Goal: Task Accomplishment & Management: Manage account settings

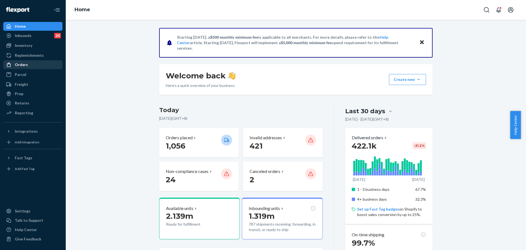
drag, startPoint x: 10, startPoint y: 63, endPoint x: 38, endPoint y: 65, distance: 27.7
click at [10, 63] on icon at bounding box center [8, 64] width 5 height 5
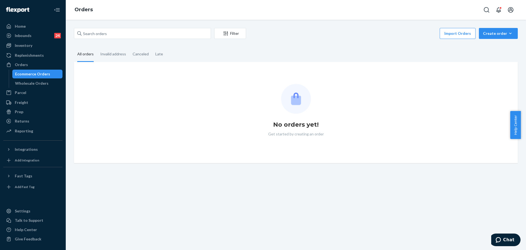
click at [109, 39] on div "Filter Import Orders Create order Ecommerce order Removal order" at bounding box center [296, 34] width 444 height 12
click at [115, 31] on input "text" at bounding box center [142, 33] width 137 height 11
paste input "#255019173"
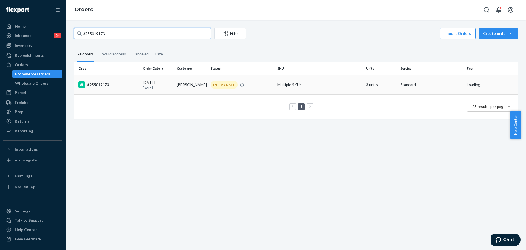
type input "#255019173"
click at [346, 85] on td "Multiple SKUs" at bounding box center [319, 84] width 89 height 19
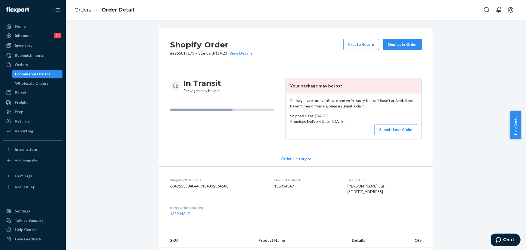
scroll to position [68, 0]
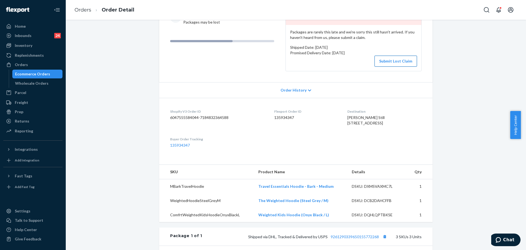
click at [408, 56] on button "Submit Lost Claim" at bounding box center [395, 61] width 42 height 11
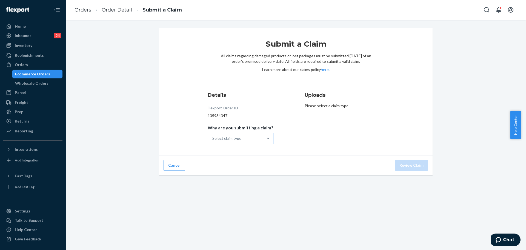
click at [251, 139] on div "Select claim type" at bounding box center [235, 138] width 55 height 11
click at [213, 139] on input "Why are you submitting a claim? Select claim type" at bounding box center [212, 138] width 1 height 5
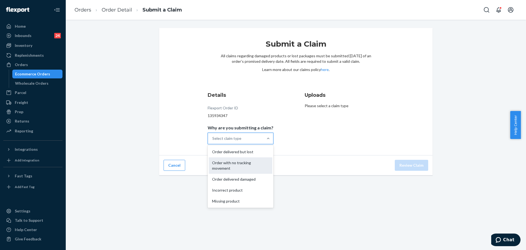
click at [252, 166] on div "Order with no tracking movement" at bounding box center [241, 165] width 64 height 16
click at [213, 141] on input "Why are you submitting a claim? option Order with no tracking movement focused,…" at bounding box center [212, 138] width 1 height 5
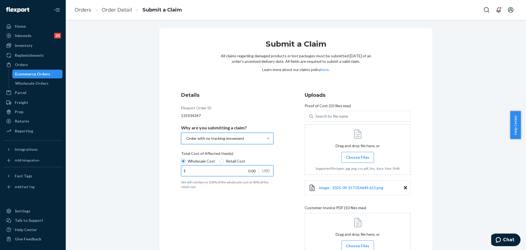
click at [236, 173] on input "0.00" at bounding box center [220, 170] width 78 height 10
type input "208.00"
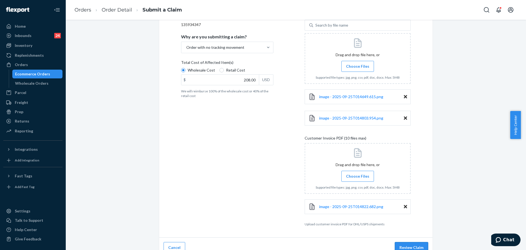
scroll to position [99, 0]
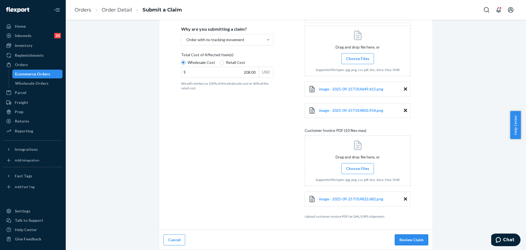
click at [409, 237] on button "Review Claim" at bounding box center [411, 239] width 33 height 11
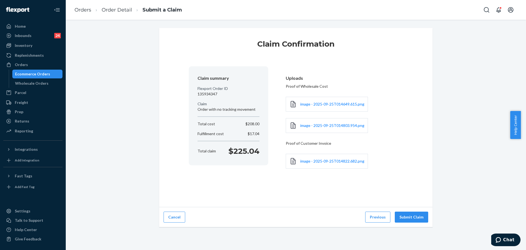
scroll to position [0, 0]
click at [409, 237] on div "Claim Confirmation Claim summary Flexport Order ID 135934347 Claim Order with n…" at bounding box center [296, 135] width 460 height 230
click at [411, 223] on div "Cancel Previous Submit Claim" at bounding box center [295, 217] width 273 height 20
click at [416, 214] on button "Submit Claim" at bounding box center [411, 216] width 33 height 11
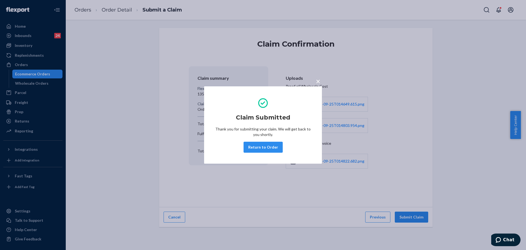
click at [260, 138] on div "Claim Submitted Thank you for submitting your claim. We will get back to you sh…" at bounding box center [263, 125] width 96 height 60
click at [261, 142] on button "Return to Order" at bounding box center [262, 147] width 39 height 11
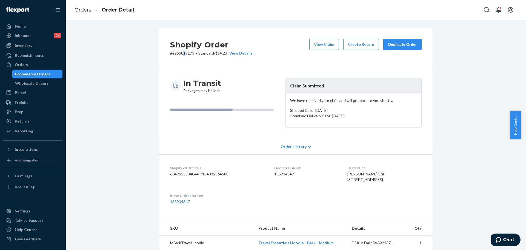
click at [183, 53] on p "# #255019173 • Standard / $14.23 View Details" at bounding box center [211, 52] width 82 height 5
click at [177, 54] on p "# #255019173 • Standard / $14.23 View Details" at bounding box center [211, 52] width 82 height 5
click at [176, 53] on p "# #255019173 • Standard / $14.23 View Details" at bounding box center [211, 52] width 82 height 5
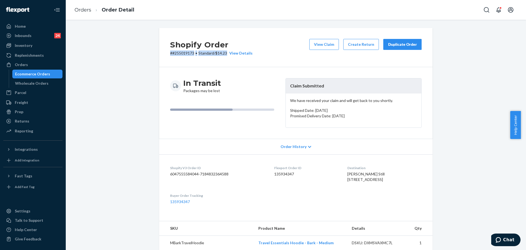
copy p "# #255019173 • Standard / $14.23"
drag, startPoint x: 141, startPoint y: 93, endPoint x: 178, endPoint y: 66, distance: 45.7
click at [141, 92] on div "Shopify Order # #255019173 • Standard / $14.23 View Details View Claim Create R…" at bounding box center [296, 229] width 452 height 402
click at [182, 59] on div "Shopify Order # #255019173 • Standard / $14.23 View Details View Claim Create R…" at bounding box center [295, 47] width 273 height 39
click at [182, 57] on div "Shopify Order # #255019173 • Standard / $14.23 View Details View Claim Create R…" at bounding box center [295, 47] width 273 height 39
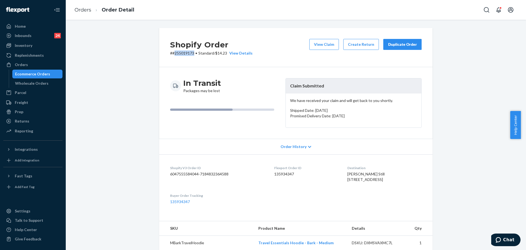
click at [182, 57] on div "Shopify Order # #255019173 • Standard / $14.23 View Details View Claim Create R…" at bounding box center [295, 47] width 273 height 39
click at [403, 30] on div "Shopify Order # #255019173 • Standard / $14.23 View Details View Claim Create R…" at bounding box center [295, 47] width 273 height 39
click at [403, 37] on div "Shopify Order # #255019173 • Standard / $14.23 View Details View Claim Create R…" at bounding box center [295, 47] width 273 height 39
click at [401, 40] on button "Duplicate Order" at bounding box center [402, 44] width 38 height 11
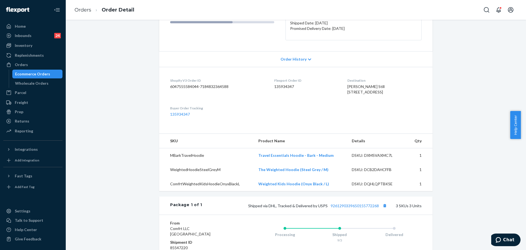
scroll to position [20, 0]
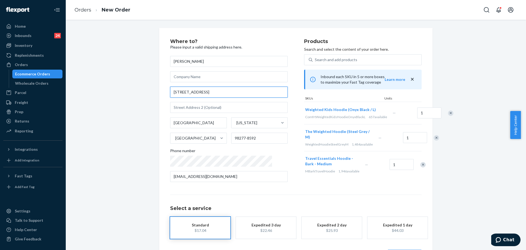
click at [239, 90] on input "1450 North View Rd" at bounding box center [229, 92] width 118 height 11
click at [239, 92] on input "1450 North View Rd" at bounding box center [229, 92] width 118 height 11
click at [237, 93] on input "1450 North View Rd" at bounding box center [229, 92] width 118 height 11
click at [238, 92] on input "1450 North View Rd" at bounding box center [229, 92] width 118 height 11
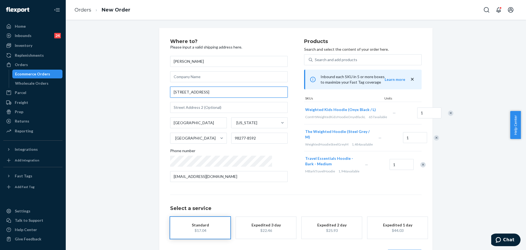
paste input "oad Oak Harbor, WA 98277"
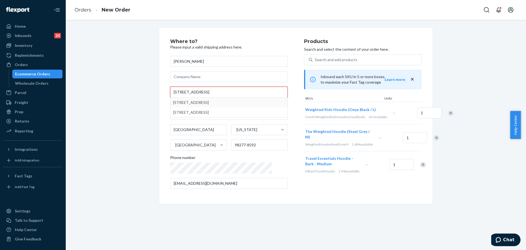
type input "1450 North View Road Oak Harbor, WA 98277"
type input "98277"
type input "1450 N View Rd"
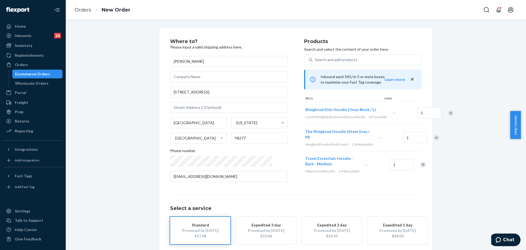
drag, startPoint x: 120, startPoint y: 130, endPoint x: 130, endPoint y: 124, distance: 12.0
click at [120, 130] on div "Where to? Please input a valid shipping address here. Angela Still 1450 N View …" at bounding box center [296, 152] width 452 height 249
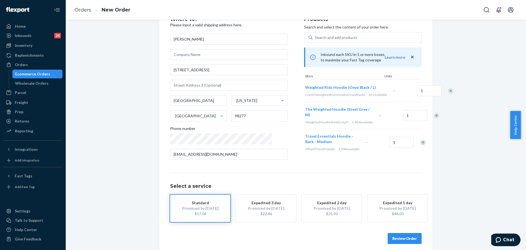
scroll to position [32, 0]
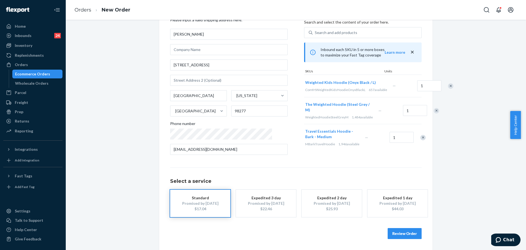
click at [398, 232] on button "Review Order" at bounding box center [405, 233] width 34 height 11
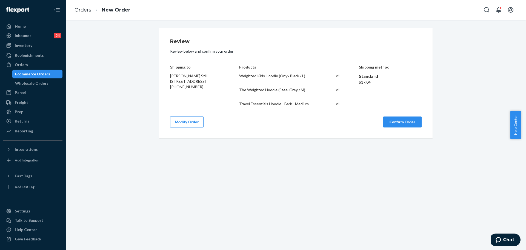
scroll to position [0, 0]
click at [401, 115] on div "Review Review below and confirm your order Shipping to Angela Still 1450 N View…" at bounding box center [295, 83] width 251 height 88
click at [401, 120] on button "Confirm Order" at bounding box center [402, 121] width 38 height 11
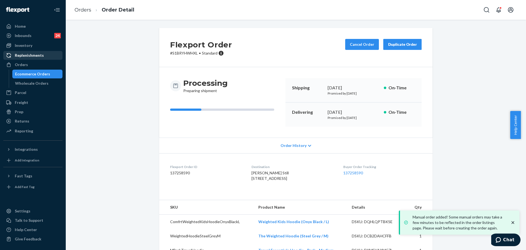
click at [46, 57] on div "Replenishments" at bounding box center [33, 55] width 58 height 8
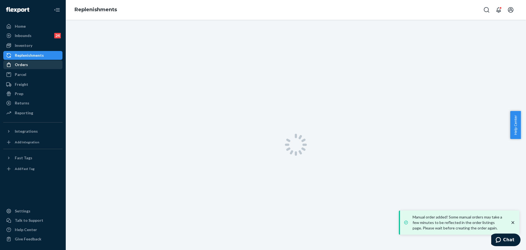
drag, startPoint x: 42, startPoint y: 63, endPoint x: 45, endPoint y: 60, distance: 4.3
click at [41, 63] on div "Orders" at bounding box center [33, 65] width 58 height 8
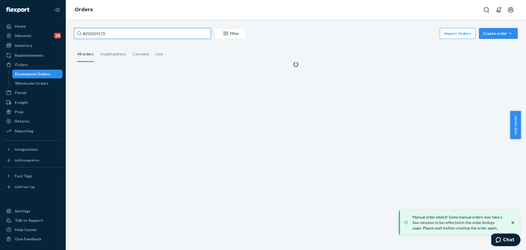
click at [111, 32] on input "#255019173" at bounding box center [142, 33] width 137 height 11
paste input "3982829"
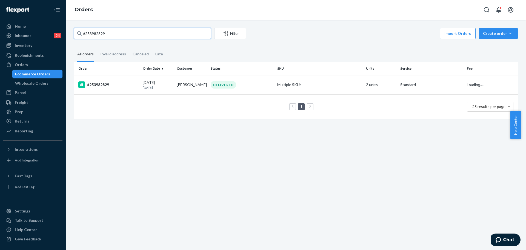
type input "#253982829"
click at [276, 82] on td "Multiple SKUs" at bounding box center [319, 84] width 89 height 19
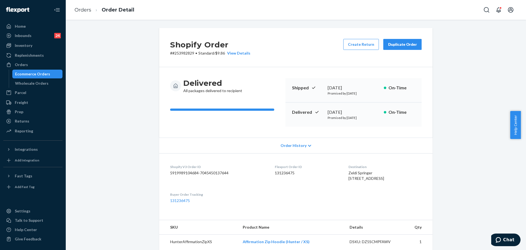
click at [403, 47] on div "Duplicate Order" at bounding box center [402, 44] width 29 height 5
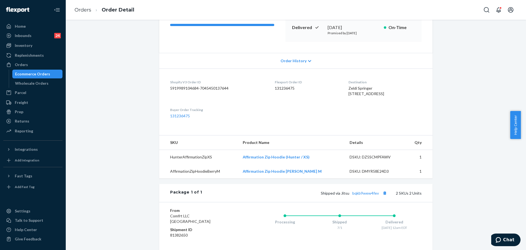
scroll to position [137, 0]
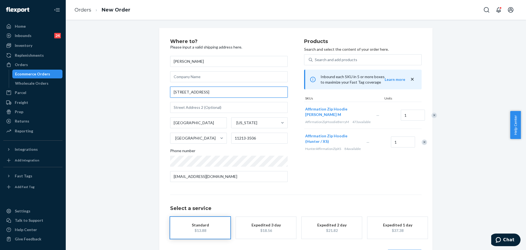
click at [249, 89] on input "802 Eastern Pkwy" at bounding box center [229, 92] width 118 height 11
paste input "arkway, Brooklyn NY, 11213 apt 1."
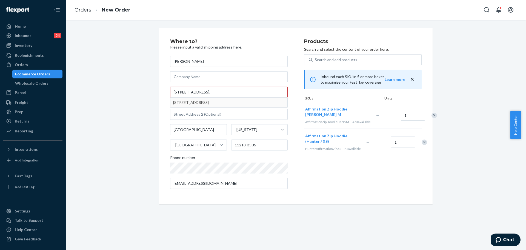
type input "802 Eastern Pkwy"
type input "1"
type input "Brooklyn - New York"
type input "11213"
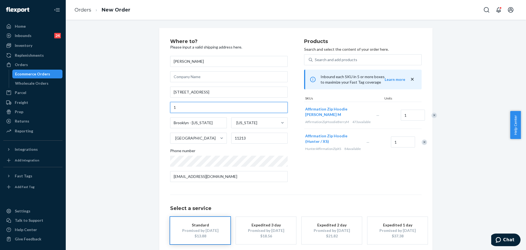
click at [170, 106] on input "1" at bounding box center [229, 107] width 118 height 11
type input "Apt 1"
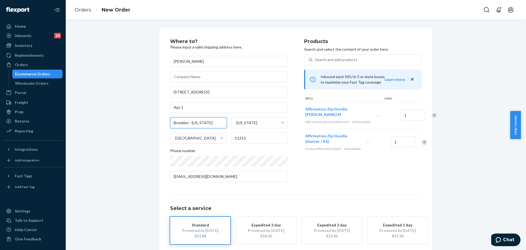
click at [217, 123] on input "Brooklyn - New York" at bounding box center [198, 122] width 57 height 11
type input "Brooklyn"
click at [99, 154] on div "Where to? Please input a valid shipping address here. Zeldi Springer 802 Easter…" at bounding box center [296, 152] width 452 height 249
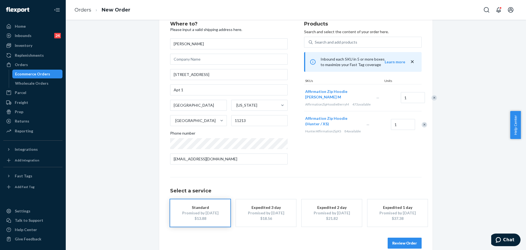
scroll to position [27, 0]
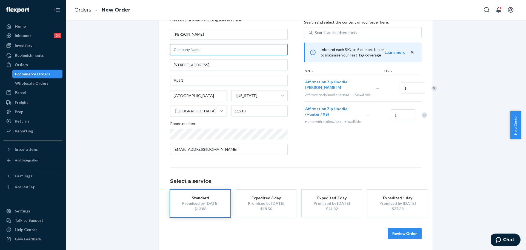
click at [250, 53] on input "text" at bounding box center [229, 49] width 118 height 11
click at [208, 50] on input "Ringer under" at bounding box center [229, 49] width 118 height 11
paste input "doorbell is under “Springer”"
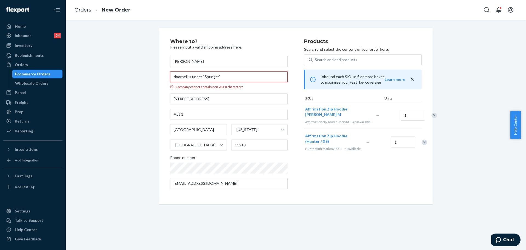
scroll to position [0, 0]
click at [202, 78] on input "doorbell is under “Springer" at bounding box center [229, 76] width 118 height 11
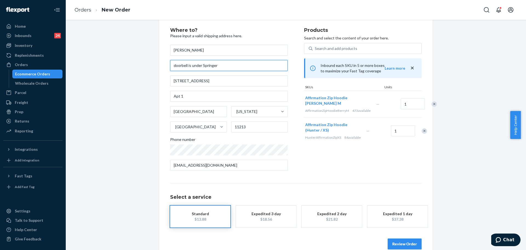
scroll to position [22, 0]
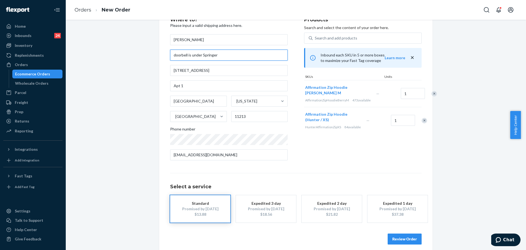
type input "doorbell is under Springer"
click at [497, 144] on div "Where to? Please input a valid shipping address here. Zeldi Springer doorbell i…" at bounding box center [296, 130] width 452 height 249
click at [412, 237] on button "Review Order" at bounding box center [405, 238] width 34 height 11
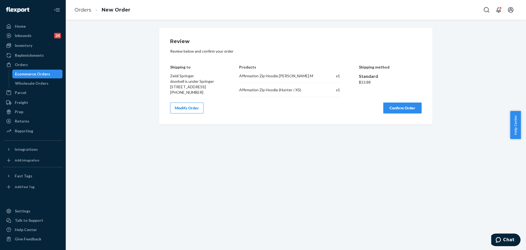
scroll to position [0, 0]
click at [393, 113] on button "Confirm Order" at bounding box center [402, 107] width 38 height 11
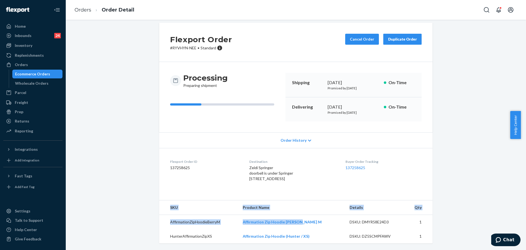
scroll to position [16, 0]
drag, startPoint x: 302, startPoint y: 239, endPoint x: 239, endPoint y: 214, distance: 67.8
click at [243, 221] on tr "AffirmationZipHoodieBerryM Affirmation Zip Hoodie Berry M DSKU: DMYR58E24D3 1" at bounding box center [295, 222] width 273 height 15
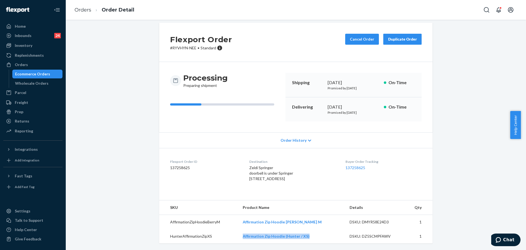
copy link "Affirmation Zip Hoodie (Hunter / XS)"
drag, startPoint x: 321, startPoint y: 236, endPoint x: 250, endPoint y: 240, distance: 71.1
click at [250, 240] on td "Affirmation Zip Hoodie (Hunter / XS)" at bounding box center [291, 236] width 107 height 14
click at [31, 63] on div "Orders" at bounding box center [33, 65] width 58 height 8
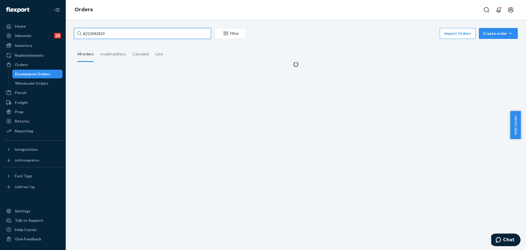
click at [150, 37] on input "#253982829" at bounding box center [142, 33] width 137 height 11
paste input "4863805"
click at [150, 37] on input "#253982829" at bounding box center [142, 33] width 137 height 11
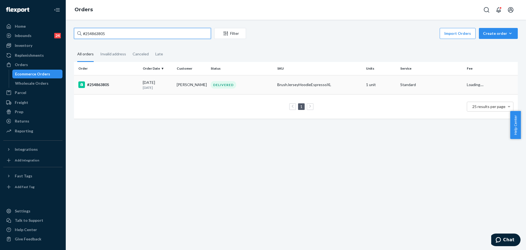
type input "#254863805"
click at [334, 88] on td "BrushJerseyHoodieEspressoXL" at bounding box center [319, 84] width 89 height 19
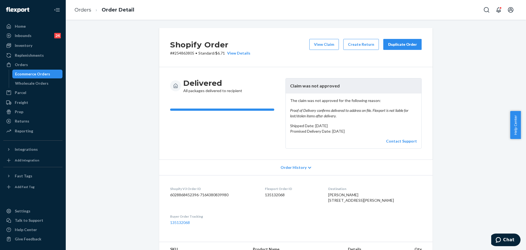
click at [405, 50] on div "View Claim Create Return Duplicate Order" at bounding box center [365, 47] width 117 height 17
click at [389, 42] on div "Duplicate Order" at bounding box center [402, 44] width 29 height 5
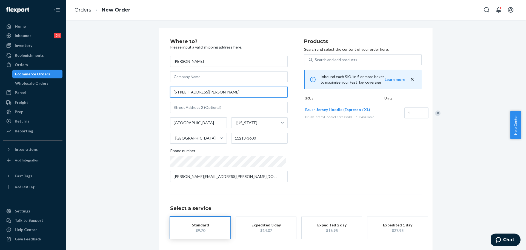
click at [220, 93] on input "237 Troy Ave Apt 2C" at bounding box center [229, 92] width 118 height 11
paste input ". 2C Brooklyn, NY 11213"
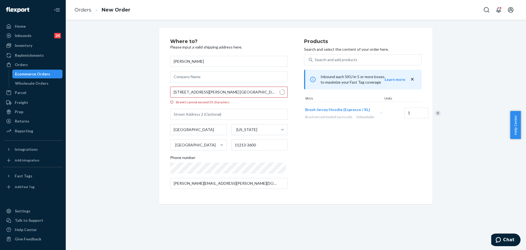
type input "237 Troy Ave"
type input "2c"
type input "Brooklyn - New York"
type input "11213"
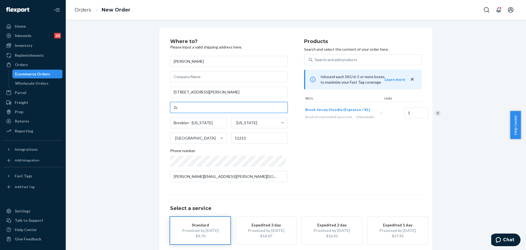
click at [170, 107] on input "2c" at bounding box center [229, 107] width 118 height 11
type input "Apt 2c"
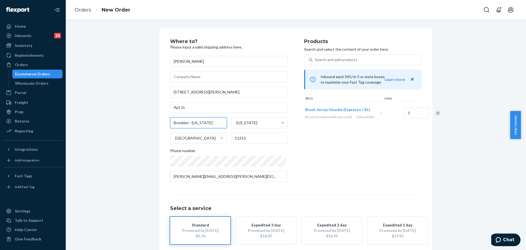
click at [215, 125] on input "Brooklyn - New York" at bounding box center [198, 122] width 57 height 11
type input "Brooklyn"
click at [348, 193] on div "Where to? Please input a valid shipping address here. Toniqua Harvey 237 Troy A…" at bounding box center [295, 152] width 251 height 227
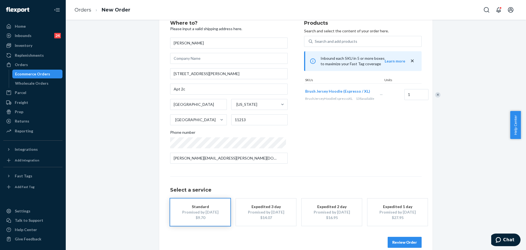
scroll to position [27, 0]
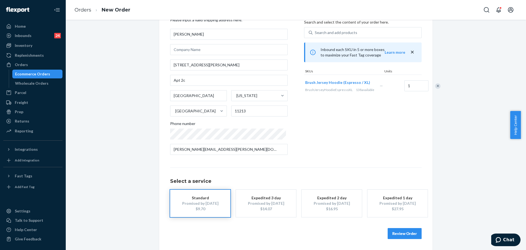
click at [402, 236] on button "Review Order" at bounding box center [405, 233] width 34 height 11
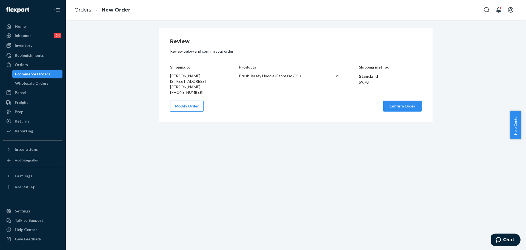
click at [389, 108] on button "Confirm Order" at bounding box center [402, 106] width 38 height 11
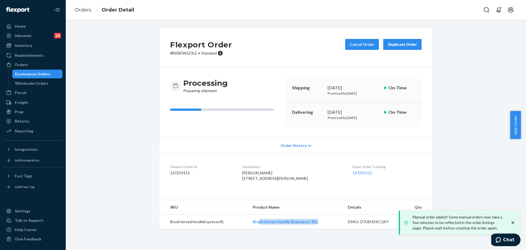
copy link "sh Jersey Hoodie (Espresso / XL)"
copy link "Brush Jersey Hoodie (Espresso / XL)"
drag, startPoint x: 287, startPoint y: 238, endPoint x: 251, endPoint y: 234, distance: 36.4
click at [251, 229] on td "Brush Jersey Hoodie (Espresso / XL)" at bounding box center [295, 221] width 95 height 15
drag, startPoint x: 45, startPoint y: 60, endPoint x: 46, endPoint y: 53, distance: 6.9
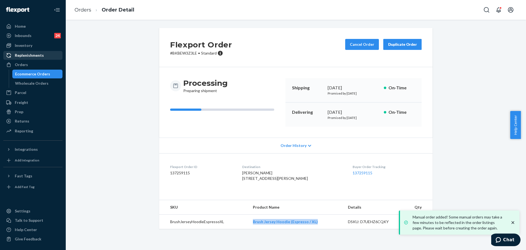
click at [44, 60] on link "Orders" at bounding box center [32, 64] width 59 height 9
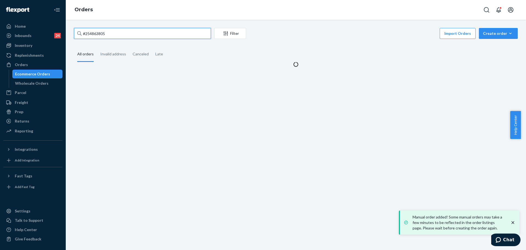
click at [119, 28] on input "#254863805" at bounding box center [142, 33] width 137 height 11
click at [120, 32] on input "#254863805" at bounding box center [142, 33] width 137 height 11
paste input "979079"
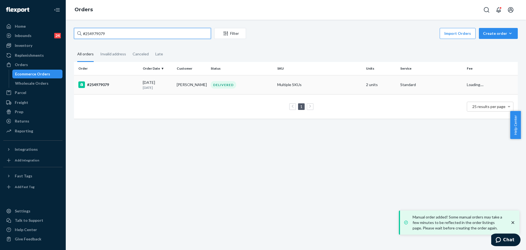
type input "#254979079"
click at [288, 85] on td "Multiple SKUs" at bounding box center [319, 84] width 89 height 19
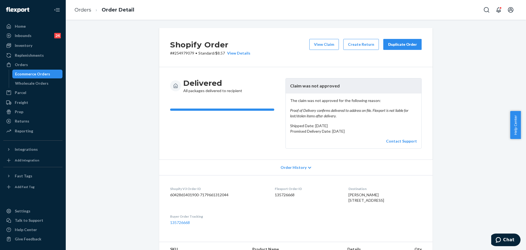
click at [398, 38] on div "Shopify Order # #254979079 • Standard / $8.57 View Details View Claim Create Re…" at bounding box center [295, 47] width 273 height 39
click at [396, 43] on div "Duplicate Order" at bounding box center [402, 44] width 29 height 5
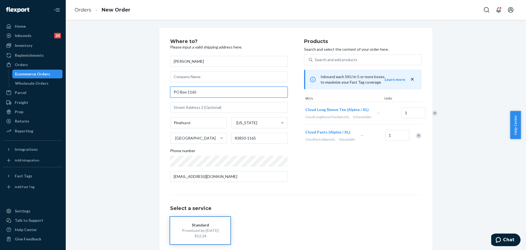
click at [246, 94] on input "PO Box 1165" at bounding box center [229, 92] width 118 height 11
paste input "OX 1165 Pinehurst, ID 83850"
drag, startPoint x: 196, startPoint y: 91, endPoint x: 249, endPoint y: 92, distance: 53.1
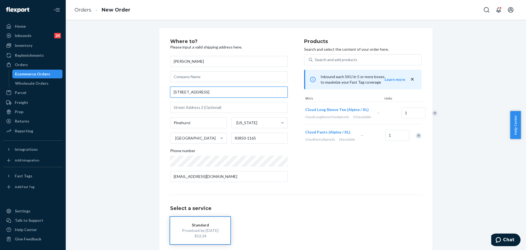
click at [249, 92] on input "PO BOX 1165 Pinehurst, ID 83850" at bounding box center [229, 92] width 118 height 11
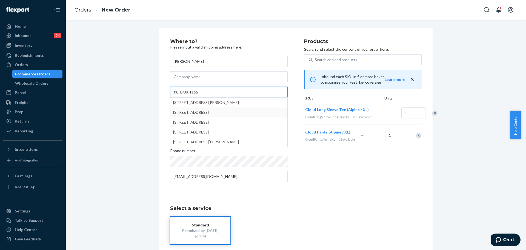
type input "PO BOX 1165"
click at [135, 93] on div "Where to? Please input a valid shipping address here. Jazmin Sauer PO BOX 1165 …" at bounding box center [296, 152] width 452 height 249
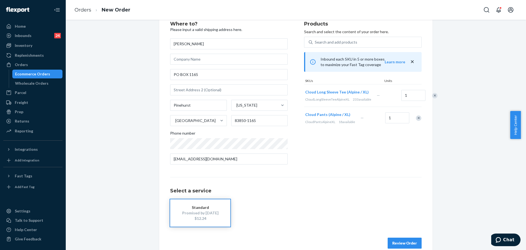
scroll to position [27, 0]
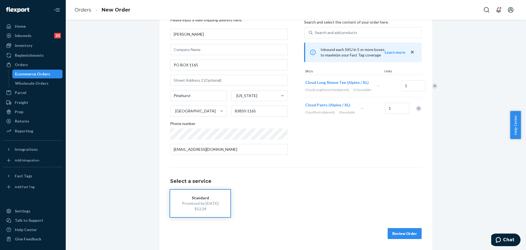
click at [399, 234] on button "Review Order" at bounding box center [405, 233] width 34 height 11
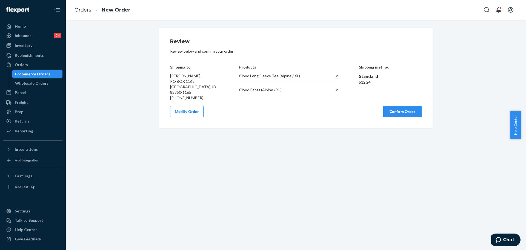
click at [403, 113] on button "Confirm Order" at bounding box center [402, 111] width 38 height 11
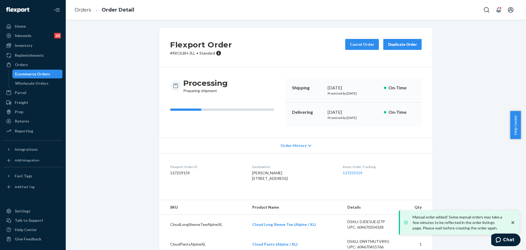
scroll to position [22, 0]
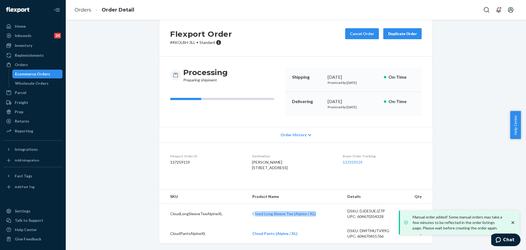
copy link "loud Long Sleeve Tee (Alpine / XL)"
drag, startPoint x: 310, startPoint y: 214, endPoint x: 251, endPoint y: 216, distance: 58.9
click at [251, 216] on td "Cloud Long Sleeve Tee (Alpine / XL)" at bounding box center [295, 214] width 95 height 20
copy link "Cloud Long Sleeve Tee (Alpine / XL)"
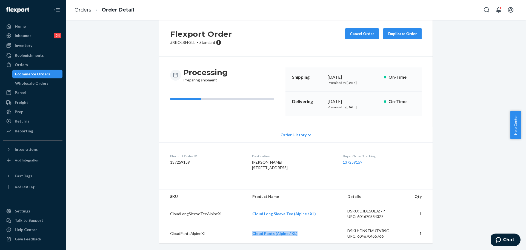
copy link "Cloud Pants (Alpine / XL)"
drag, startPoint x: 293, startPoint y: 237, endPoint x: 247, endPoint y: 237, distance: 46.0
click at [248, 238] on td "Cloud Pants (Alpine / XL)" at bounding box center [295, 234] width 95 height 20
click at [356, 2] on div "Orders Order Detail" at bounding box center [296, 10] width 460 height 20
drag, startPoint x: 31, startPoint y: 125, endPoint x: 61, endPoint y: 114, distance: 32.2
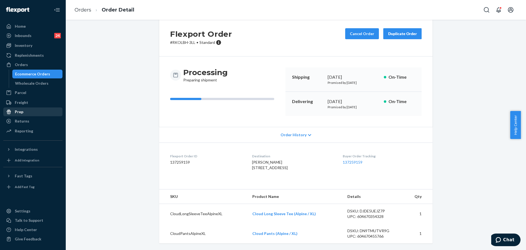
click at [31, 125] on link "Returns" at bounding box center [32, 121] width 59 height 9
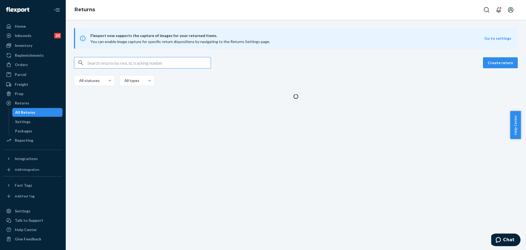
click at [164, 62] on input "text" at bounding box center [148, 62] width 123 height 11
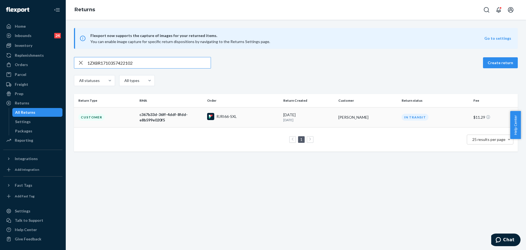
type input "1ZX8R1710357422102"
click at [311, 118] on p "3 days ago" at bounding box center [308, 120] width 51 height 5
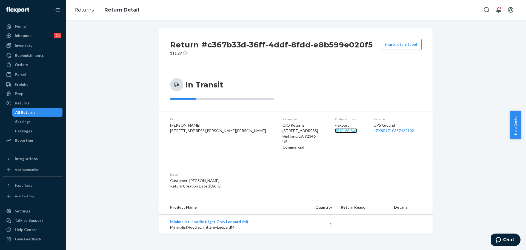
click at [335, 131] on link "# RJRI66-SXL" at bounding box center [346, 130] width 22 height 5
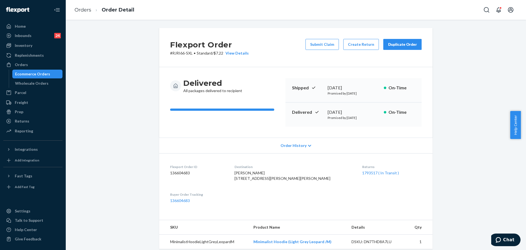
scroll to position [133, 0]
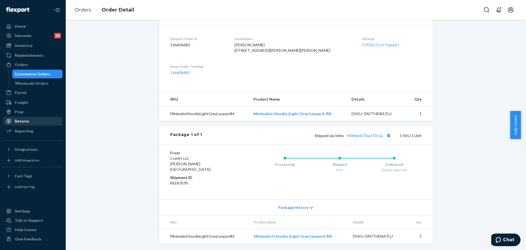
click at [36, 122] on div "Returns" at bounding box center [33, 121] width 58 height 8
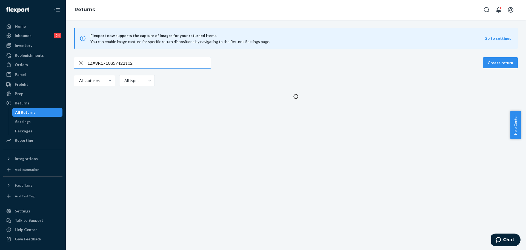
click at [141, 51] on div "Flexport now supports the capture of images for your returned items. You can en…" at bounding box center [296, 63] width 460 height 71
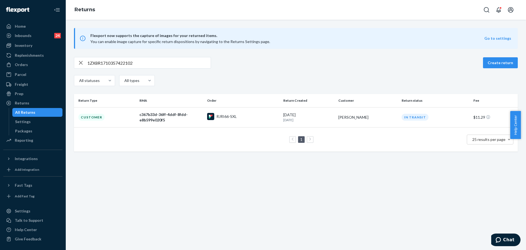
click at [147, 59] on input "1ZX8R1710357422102" at bounding box center [148, 62] width 123 height 11
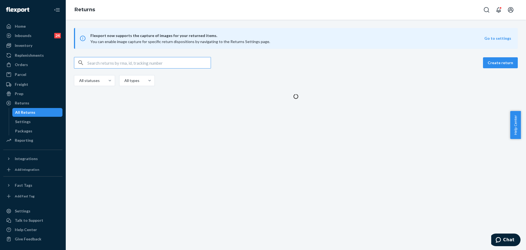
paste input "943463613305537750"
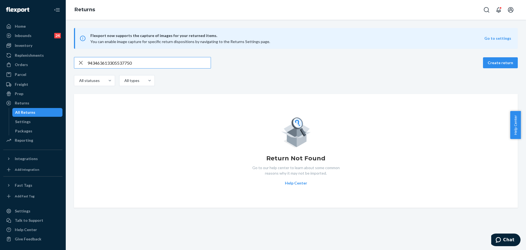
click at [108, 62] on input "943463613305537750" at bounding box center [148, 62] width 123 height 11
paste input "0602"
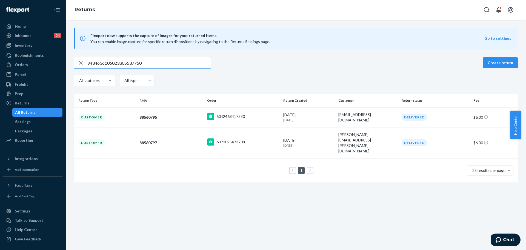
click at [157, 61] on input "9434636106023305537750" at bounding box center [148, 62] width 123 height 11
paste input "1ZX8R171034032078"
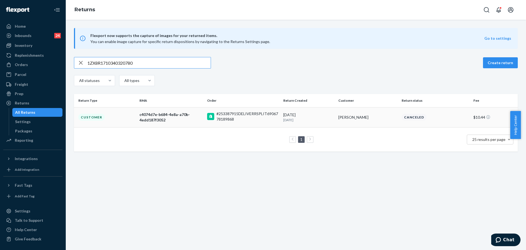
type input "1ZX8R1710340320780"
click at [319, 114] on div "7/23/2025 2 months ago" at bounding box center [308, 117] width 51 height 10
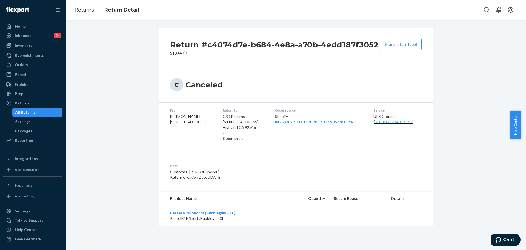
click at [380, 122] on link "1ZX8R1710340320780" at bounding box center [393, 121] width 40 height 5
click at [316, 121] on link "# #253387915DELIVERRSPLIT6906778189868" at bounding box center [315, 121] width 81 height 5
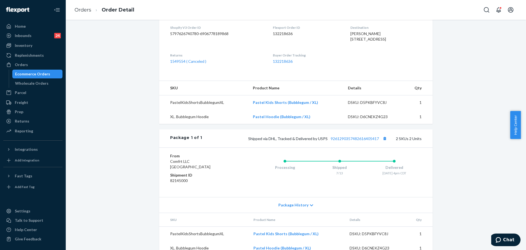
scroll to position [162, 0]
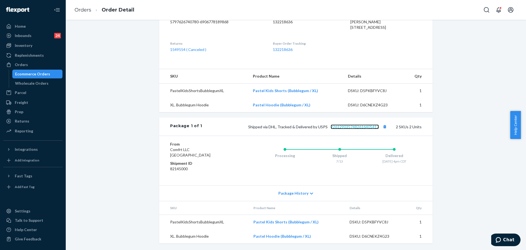
click at [370, 124] on link "9261290357482616405417" at bounding box center [355, 126] width 48 height 5
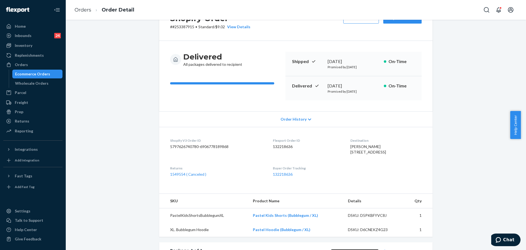
scroll to position [0, 0]
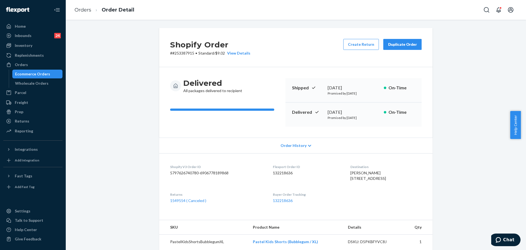
click at [393, 42] on div "Duplicate Order" at bounding box center [402, 44] width 29 height 5
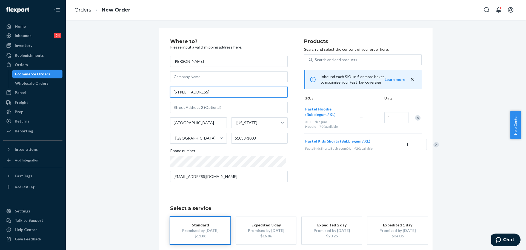
click at [240, 92] on input "201 Church St" at bounding box center [229, 92] width 118 height 11
paste input "XL Bubblegum Pastel Shorts-PRE"
type input "XL Bubblegum Pastel Shorts-PRE"
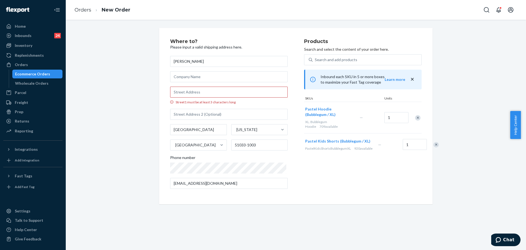
click at [416, 119] on div "Remove Item" at bounding box center [417, 117] width 5 height 5
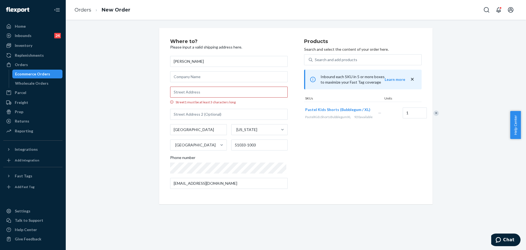
click at [433, 116] on div "Remove Item" at bounding box center [435, 112] width 5 height 5
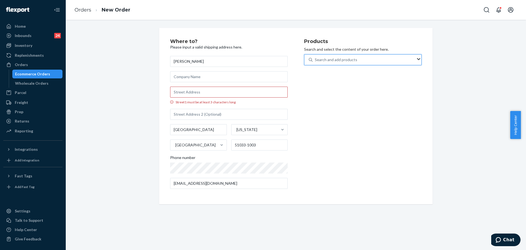
click at [363, 62] on div "Search and add products" at bounding box center [364, 60] width 103 height 10
click at [315, 62] on input "0 results available. Use Up and Down to choose options, press Enter to select t…" at bounding box center [315, 59] width 1 height 5
click at [363, 61] on div "Search and add products" at bounding box center [364, 60] width 103 height 10
click at [315, 61] on input "0 results available. Use Up and Down to choose options, press Enter to select t…" at bounding box center [315, 59] width 1 height 5
paste input "XL Bubblegum Pastel Shorts-PRE"
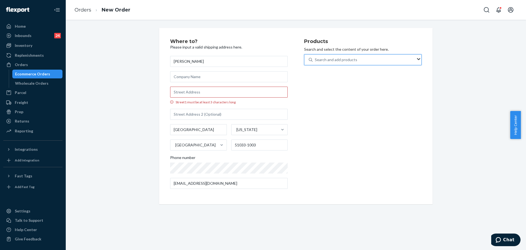
type input "XL Bubblegum Pastel Shorts-PRE"
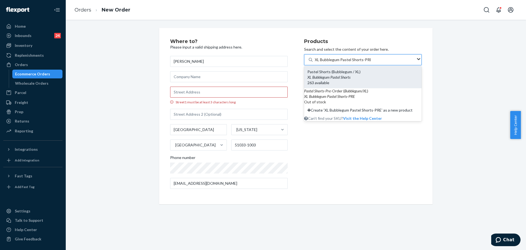
click at [365, 74] on div "Pastel Shorts (Bubblegum / XL)" at bounding box center [362, 71] width 111 height 5
click at [365, 62] on input "XL Bubblegum Pastel Shorts-PRE" at bounding box center [343, 59] width 56 height 5
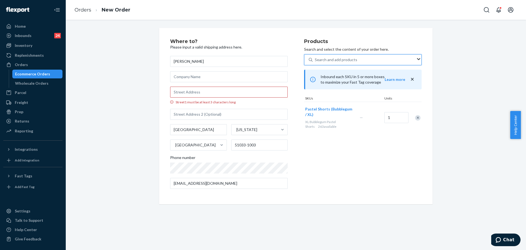
paste input "201 church St, Linn Grove, IA 51033"
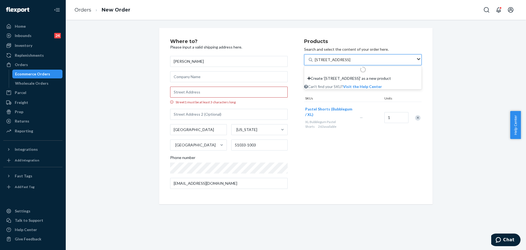
type input "201 church St, Linn Grove, IA 51033"
click at [255, 93] on input "Street1 must be at least 3 characters long" at bounding box center [229, 92] width 118 height 11
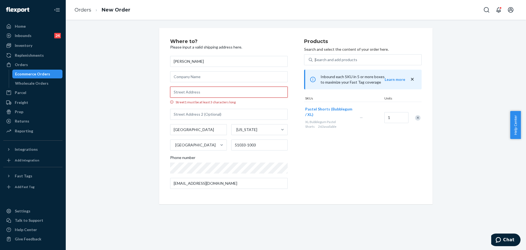
click at [255, 92] on input "Street1 must be at least 3 characters long" at bounding box center [229, 92] width 118 height 11
paste input "201 church St, Linn Grove, IA 51033"
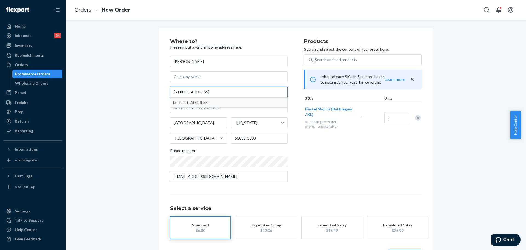
type input "201 church St, Linn Grove, IA 51033"
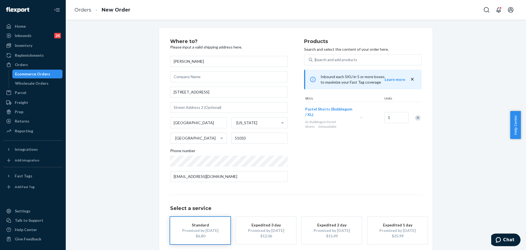
drag, startPoint x: 135, startPoint y: 136, endPoint x: 141, endPoint y: 134, distance: 6.2
click at [135, 136] on div "Where to? Please input a valid shipping address here. Aaron Anderson 201 church…" at bounding box center [296, 152] width 452 height 249
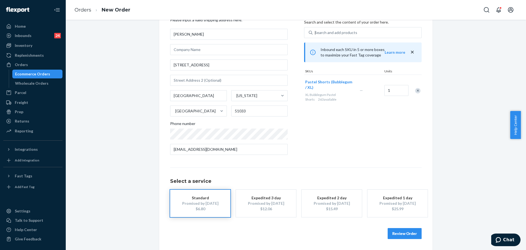
click at [398, 231] on button "Review Order" at bounding box center [405, 233] width 34 height 11
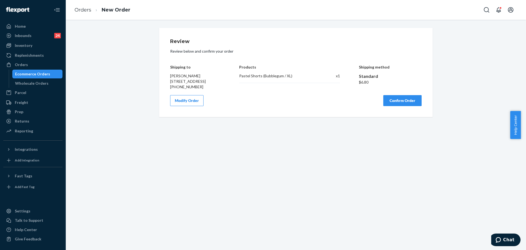
scroll to position [0, 0]
click at [403, 97] on div "Review Review below and confirm your order Shipping to Aaron Anderson 201 Churc…" at bounding box center [295, 72] width 251 height 67
click at [404, 101] on button "Confirm Order" at bounding box center [402, 100] width 38 height 11
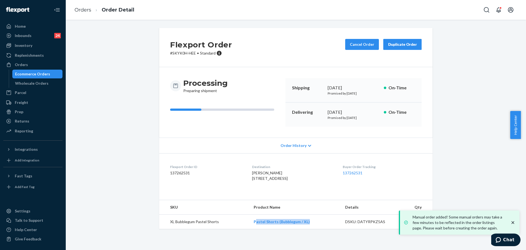
copy link "astel Shorts (Bubblegum / XL)"
drag, startPoint x: 281, startPoint y: 237, endPoint x: 251, endPoint y: 233, distance: 30.9
click at [251, 229] on td "Pastel Shorts (Bubblegum / XL)" at bounding box center [294, 221] width 91 height 15
copy link "Pastel Shorts (Bubblegum / XL)"
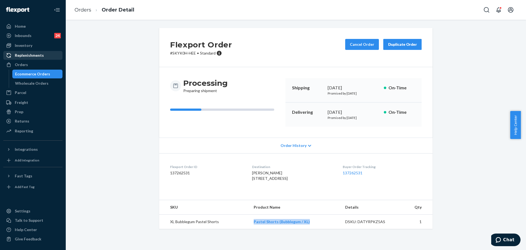
click at [17, 65] on div "Orders" at bounding box center [21, 64] width 13 height 5
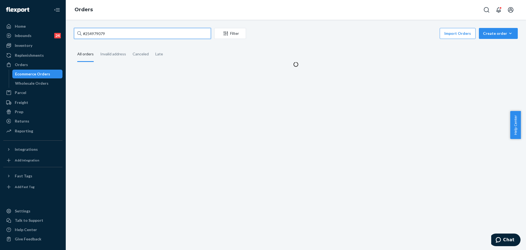
click at [105, 30] on input "#254979079" at bounding box center [142, 33] width 137 height 11
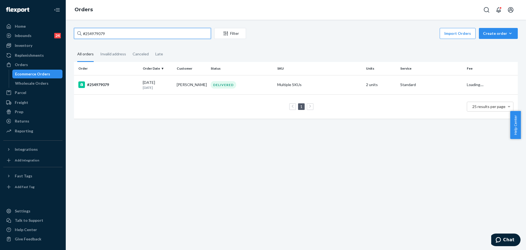
click at [105, 30] on input "#254979079" at bounding box center [142, 33] width 137 height 11
paste input "231361"
type input "#254231361"
click at [242, 81] on div "DELIVERED" at bounding box center [242, 84] width 64 height 7
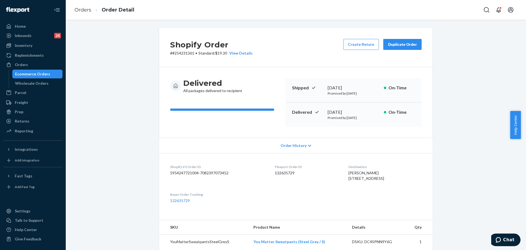
drag, startPoint x: 389, startPoint y: 43, endPoint x: 388, endPoint y: 47, distance: 4.2
click at [389, 43] on div "Duplicate Order" at bounding box center [402, 44] width 29 height 5
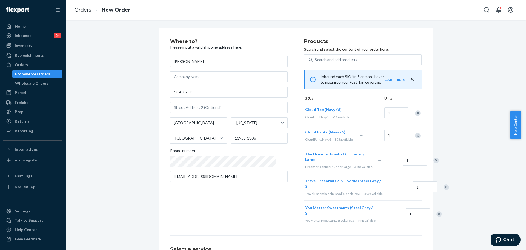
click at [415, 111] on div "Remove Item" at bounding box center [417, 112] width 5 height 5
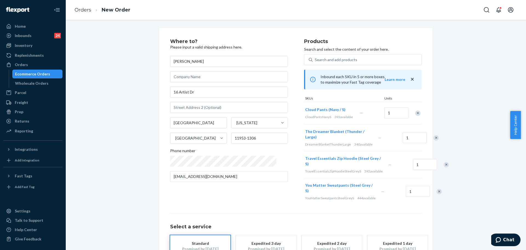
click at [415, 111] on div "Remove Item" at bounding box center [417, 112] width 5 height 5
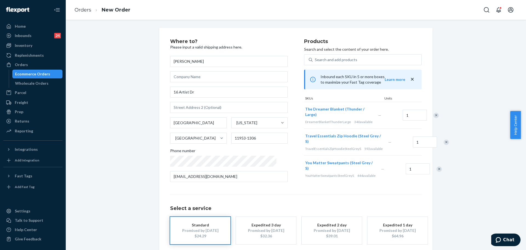
click at [433, 117] on div "Remove Item" at bounding box center [435, 115] width 5 height 5
click at [436, 145] on div "Remove Item" at bounding box center [438, 141] width 5 height 5
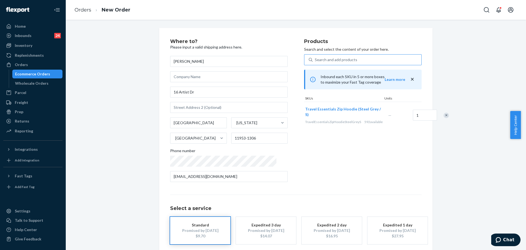
click at [328, 60] on div "Search and add products" at bounding box center [336, 59] width 42 height 5
click at [315, 60] on input "Search and add products" at bounding box center [315, 59] width 1 height 5
paste input "You Matter Straight Leg Sweatpants Steel Grey / S"
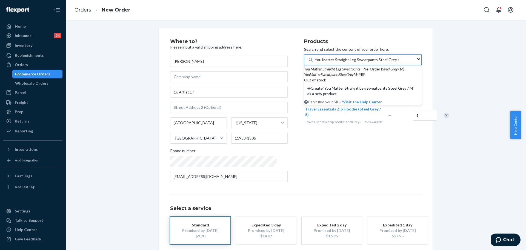
type input "You Matter Straight Leg Sweatpants Steel Grey / M"
click at [365, 182] on div "Products Search and select the content of your order here. option undefined foc…" at bounding box center [363, 112] width 118 height 147
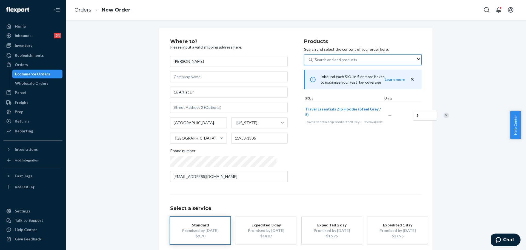
click at [328, 59] on div "Search and add products" at bounding box center [336, 59] width 42 height 5
click at [315, 59] on input "You Matter Straight Leg Sweatpants Steel Grey / M" at bounding box center [315, 59] width 1 height 5
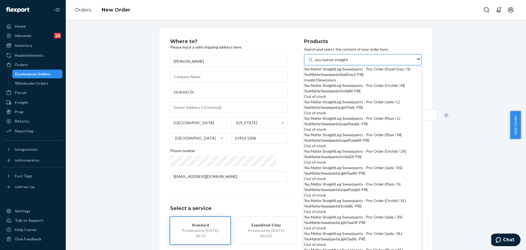
scroll to position [476, 0]
type input "you matter straight"
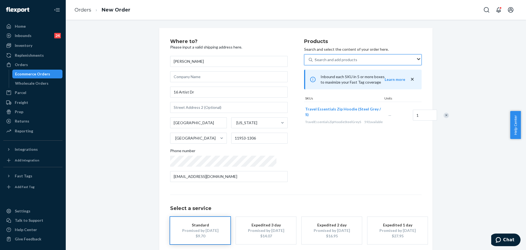
click at [357, 62] on div "Search and add products you matter straight" at bounding box center [364, 60] width 103 height 10
click at [315, 62] on input "you matter straight" at bounding box center [315, 59] width 1 height 5
paste input "You Matter Straight Leg Sweatpants Steel Grey / S"
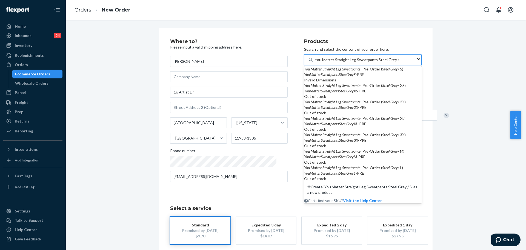
click at [359, 72] on div "You Matter Straight Leg Sweatpants - Pre-Order ( Steel Grey / S)" at bounding box center [363, 68] width 118 height 5
click at [359, 62] on input "You Matter Straight Leg Sweatpants Steel Grey / S" at bounding box center [357, 59] width 84 height 5
type input "You Matter Straight Leg Sweatpants Steel Grey / S"
click at [327, 188] on div "Where to? Please input a valid shipping address here. Krysta Donnelly 16 Artist…" at bounding box center [295, 152] width 251 height 227
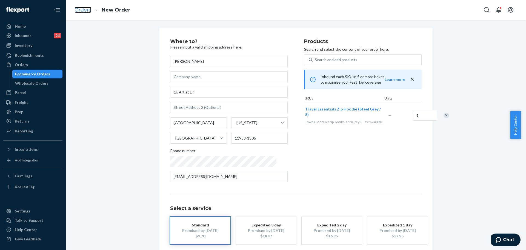
click at [86, 8] on link "Orders" at bounding box center [83, 10] width 17 height 6
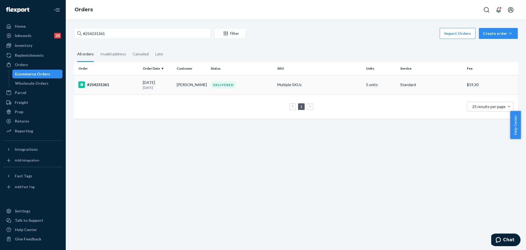
click at [288, 81] on td "Multiple SKUs" at bounding box center [319, 84] width 89 height 19
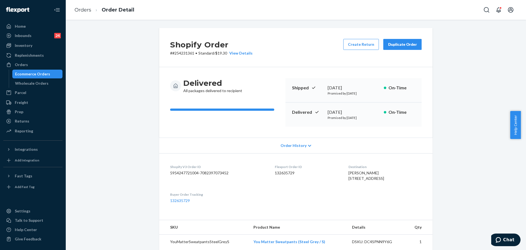
click at [404, 49] on button "Duplicate Order" at bounding box center [402, 44] width 38 height 11
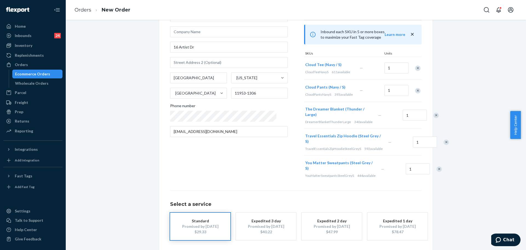
scroll to position [34, 0]
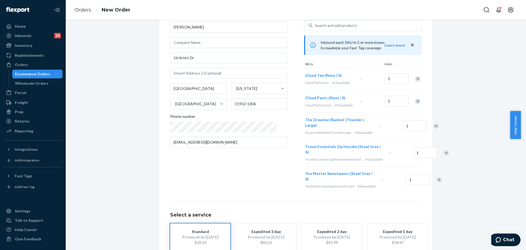
click at [313, 188] on span "YouMatterSweatpantsSteelGreyS" at bounding box center [329, 186] width 49 height 4
copy div "YouMatterSweatpantsSteelGreyS 444"
click at [319, 27] on div "Search and add products" at bounding box center [336, 25] width 42 height 5
click at [315, 27] on input "0 results available. Use Up and Down to choose options, press Enter to select t…" at bounding box center [315, 25] width 1 height 5
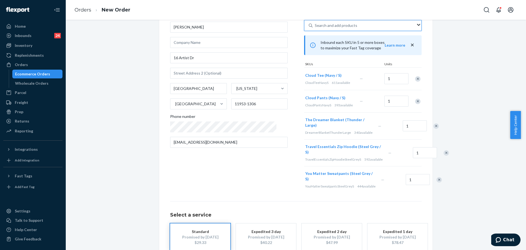
paste input "YouMatterSweatpantsSteelGreyS444"
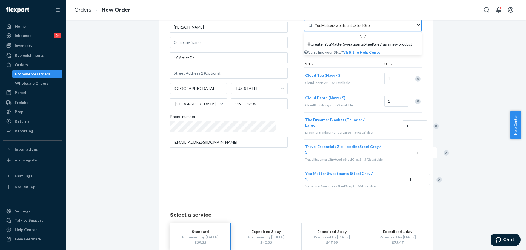
type input "YouMatterSweatpantsSteelGreyM"
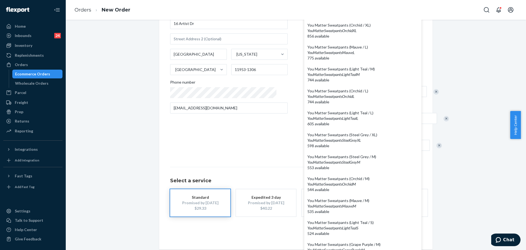
scroll to position [65, 0]
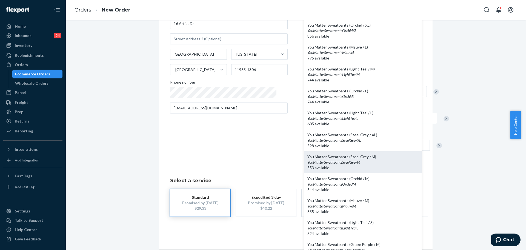
click at [363, 159] on div "YouMatterSweatpantsSteelGreyM" at bounding box center [362, 161] width 111 height 5
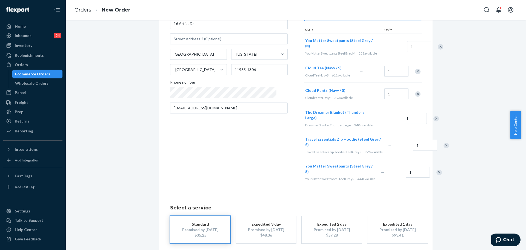
click at [415, 74] on div "Remove Item" at bounding box center [417, 71] width 5 height 5
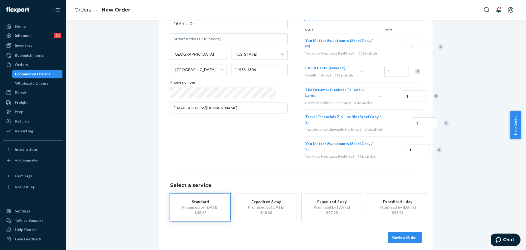
click at [415, 74] on div "Remove Item" at bounding box center [417, 71] width 5 height 5
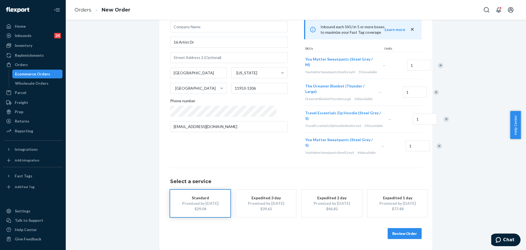
click at [433, 90] on div "Remove Item" at bounding box center [435, 92] width 5 height 5
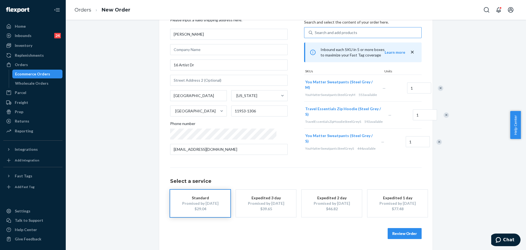
scroll to position [37, 0]
click at [436, 142] on div "Remove Item" at bounding box center [438, 141] width 5 height 5
click at [219, 66] on input "16 Artist Dr" at bounding box center [229, 64] width 118 height 11
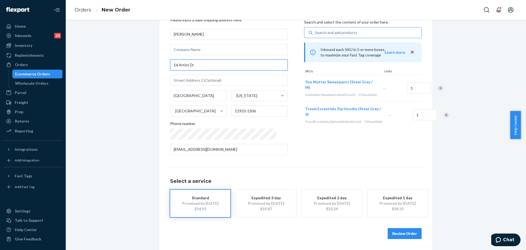
click at [219, 66] on input "16 Artist Dr" at bounding box center [229, 64] width 118 height 11
paste input "ive Middle Island, NY 11953."
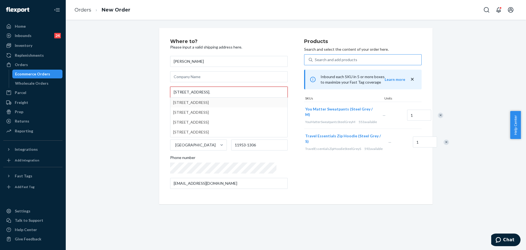
type input "16 Artist Drive Middle Island, NY 11953."
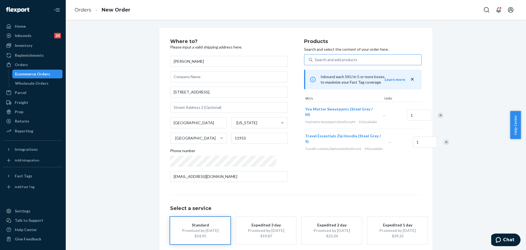
click at [285, 190] on div "Where to? Please input a valid shipping address here. Krysta Donnelly 16 Artist…" at bounding box center [295, 152] width 251 height 227
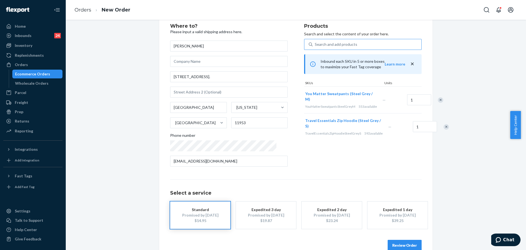
scroll to position [27, 0]
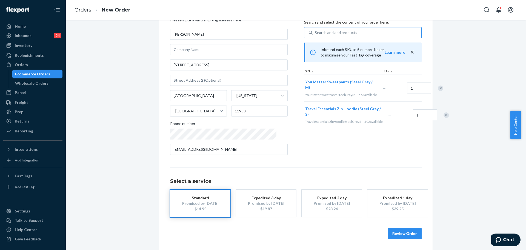
click at [402, 231] on button "Review Order" at bounding box center [405, 233] width 34 height 11
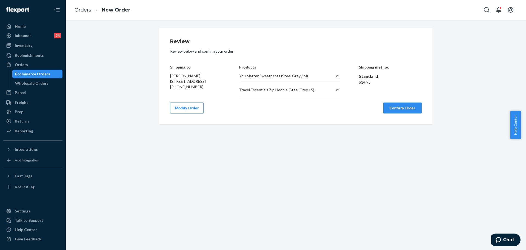
click at [388, 106] on button "Confirm Order" at bounding box center [402, 107] width 38 height 11
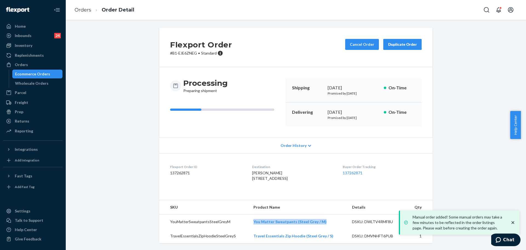
drag, startPoint x: 332, startPoint y: 233, endPoint x: 251, endPoint y: 228, distance: 81.2
click at [251, 228] on td "You Matter Sweatpants (Steel Grey / M)" at bounding box center [298, 221] width 98 height 15
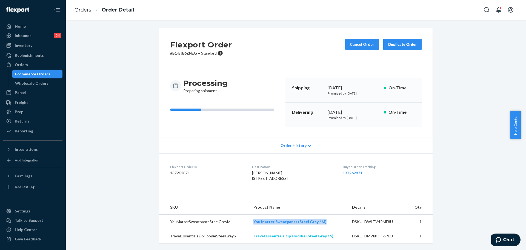
scroll to position [11, 0]
drag, startPoint x: 331, startPoint y: 233, endPoint x: 209, endPoint y: 151, distance: 146.6
click at [249, 231] on td "Travel Essentials Zip Hoodie (Steel Grey / S)" at bounding box center [298, 236] width 98 height 14
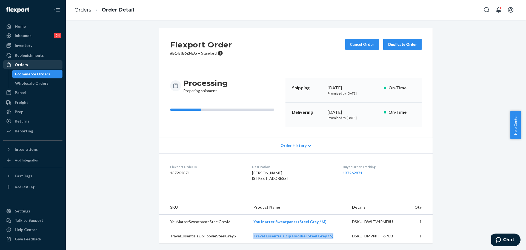
click at [33, 65] on div "Orders" at bounding box center [33, 65] width 58 height 8
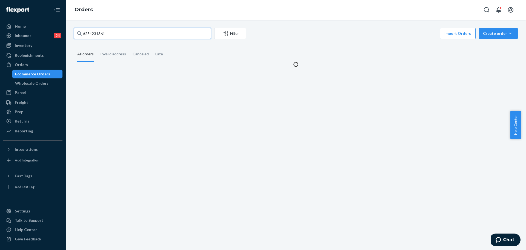
click at [173, 34] on input "#254231361" at bounding box center [142, 33] width 137 height 11
paste input "3446480"
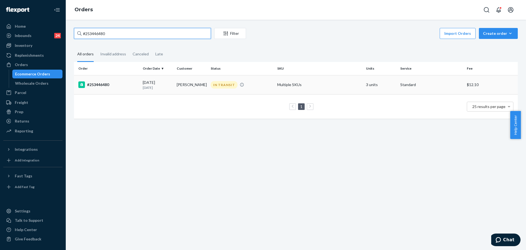
type input "#253446480"
click at [317, 86] on td "Multiple SKUs" at bounding box center [319, 84] width 89 height 19
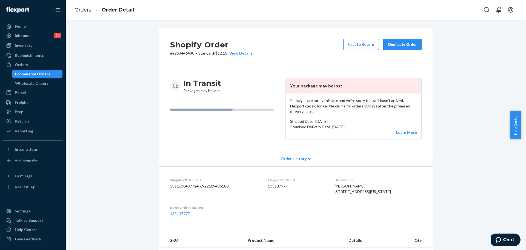
click at [399, 47] on div "Duplicate Order" at bounding box center [402, 44] width 29 height 5
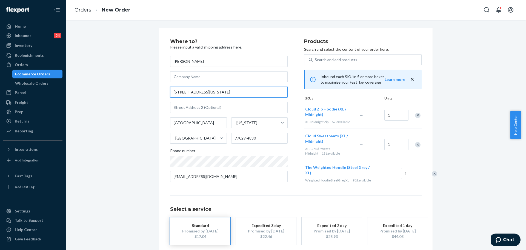
click at [217, 93] on input "234 Pennsylvania St" at bounding box center [229, 92] width 118 height 11
paste input "reet Houston, Tx 77029"
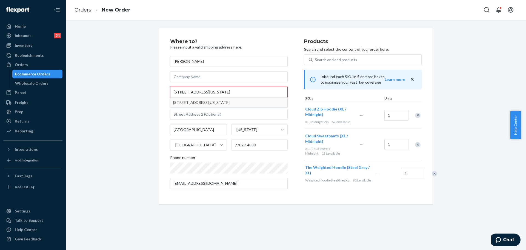
type input "234 Pennsylvania Street Houston, Tx 77029"
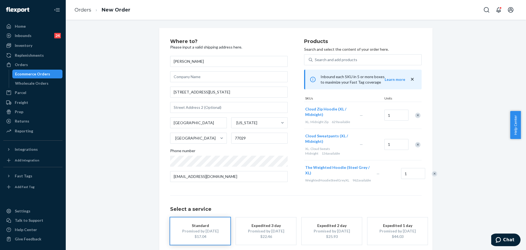
click at [141, 132] on div "Where to? Please input a valid shipping address here. Alda Elias 234 Pennsylvan…" at bounding box center [296, 153] width 452 height 250
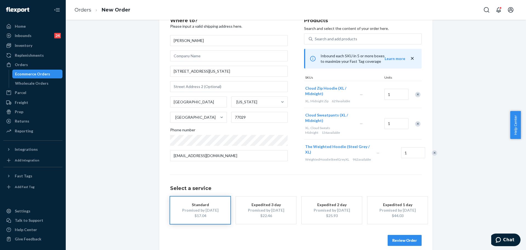
scroll to position [32, 0]
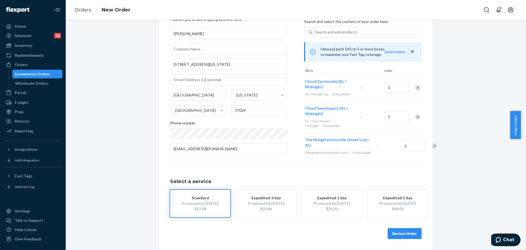
click at [403, 234] on button "Review Order" at bounding box center [405, 233] width 34 height 11
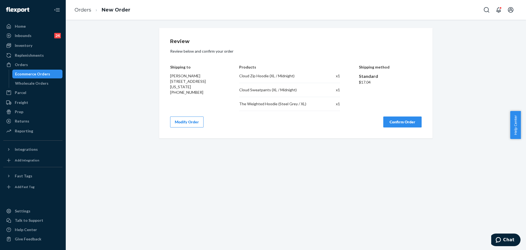
click at [409, 121] on button "Confirm Order" at bounding box center [402, 121] width 38 height 11
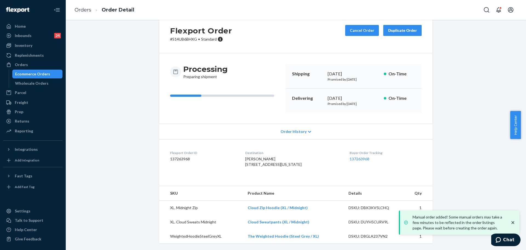
scroll to position [25, 0]
click at [454, 148] on div "Flexport Order # S14UB6BHXG • Standard Cancel Order Duplicate Order Processing …" at bounding box center [296, 132] width 452 height 236
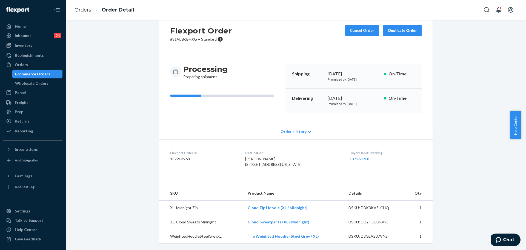
click at [45, 64] on div "Orders" at bounding box center [33, 65] width 58 height 8
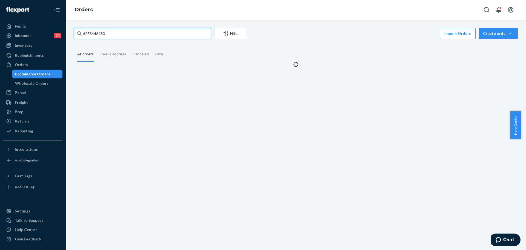
click at [130, 35] on input "#253446480" at bounding box center [142, 33] width 137 height 11
click at [130, 34] on input "#253446480" at bounding box center [142, 33] width 137 height 11
paste input "255165742"
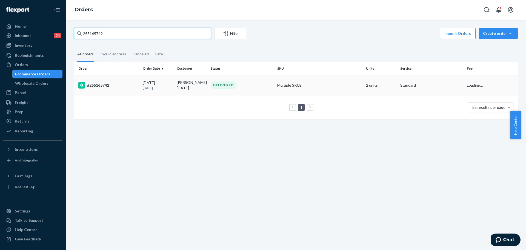
type input "255165742"
click at [310, 87] on td "Multiple SKUs" at bounding box center [319, 85] width 89 height 20
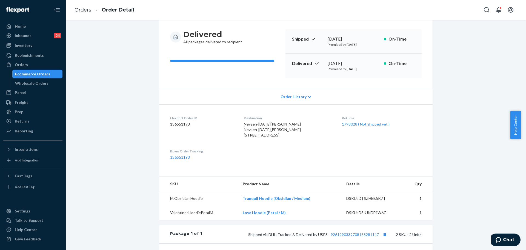
scroll to position [68, 0]
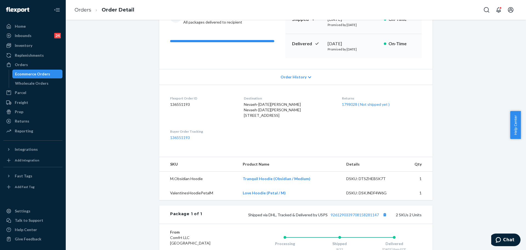
click at [368, 224] on div "Package 1 of 1 Shipped via DHL, Tracked & Delivered by USPS 9261290339708158281…" at bounding box center [295, 214] width 273 height 18
click at [367, 217] on link "9261290339708158281147" at bounding box center [355, 214] width 48 height 5
click at [7, 63] on icon at bounding box center [8, 64] width 5 height 5
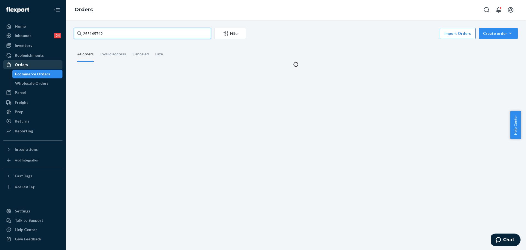
click at [122, 34] on input "255165742" at bounding box center [142, 33] width 137 height 11
paste input "028766"
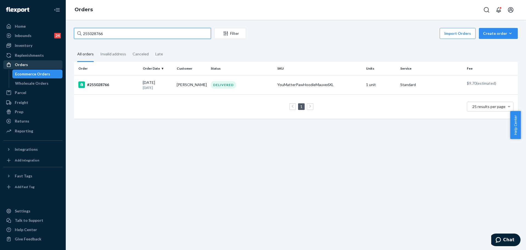
type input "255028766"
click at [262, 78] on td "DELIVERED" at bounding box center [241, 84] width 67 height 19
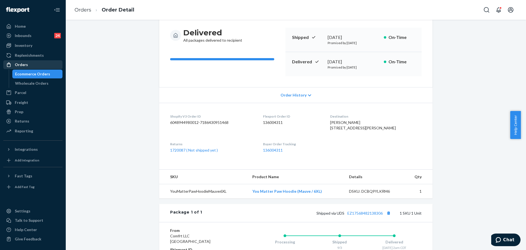
scroll to position [68, 0]
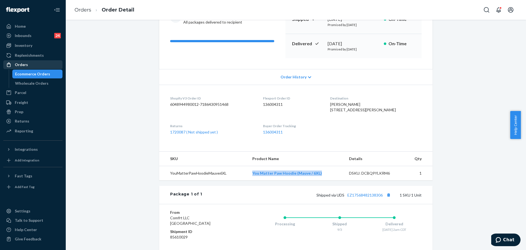
drag, startPoint x: 327, startPoint y: 184, endPoint x: 251, endPoint y: 185, distance: 75.6
click at [251, 181] on td "You Matter Paw Hoodie (Mauve / 6XL)" at bounding box center [296, 173] width 97 height 15
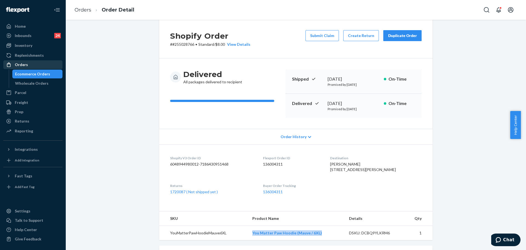
scroll to position [0, 0]
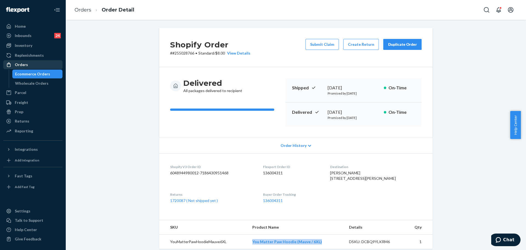
click at [391, 49] on button "Duplicate Order" at bounding box center [402, 44] width 38 height 11
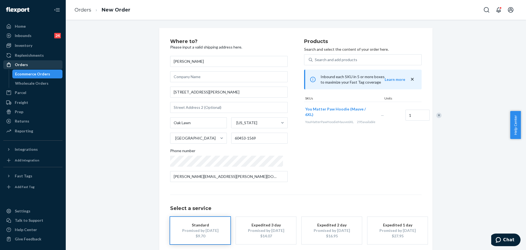
click at [216, 84] on div "Joyce Mancillas 9024 Meade Ave Oak Lawn Illinois United States 60453-1569 Phone…" at bounding box center [229, 119] width 118 height 126
click at [220, 90] on input "9024 Meade Ave" at bounding box center [229, 92] width 118 height 11
paste input ", Oak Lawn IL 60453"
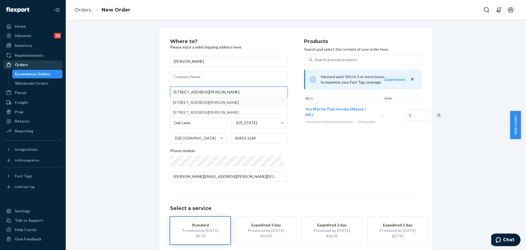
type input "9024 Meade Ave, Oak Lawn IL 60453"
drag, startPoint x: 83, startPoint y: 126, endPoint x: 142, endPoint y: 112, distance: 60.4
click at [83, 127] on div "Where to? Please input a valid shipping address here. Joyce Mancillas 9024 Mead…" at bounding box center [296, 152] width 452 height 249
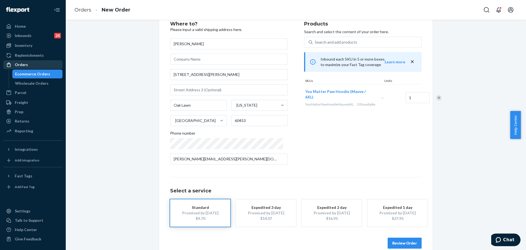
scroll to position [27, 0]
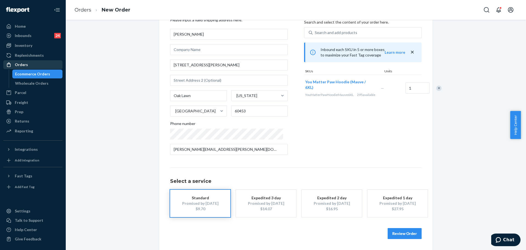
click at [396, 233] on button "Review Order" at bounding box center [405, 233] width 34 height 11
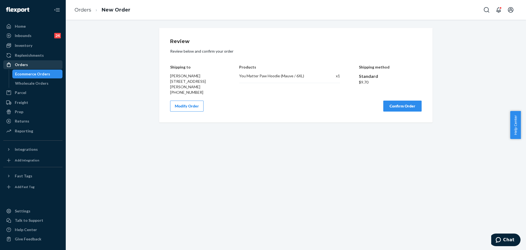
click at [408, 102] on button "Confirm Order" at bounding box center [402, 106] width 38 height 11
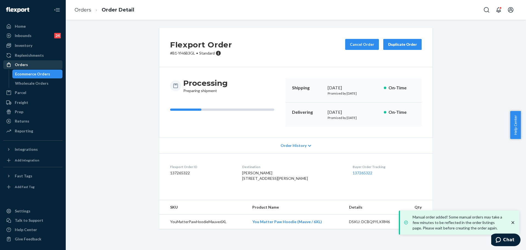
click at [10, 67] on icon at bounding box center [9, 64] width 4 height 5
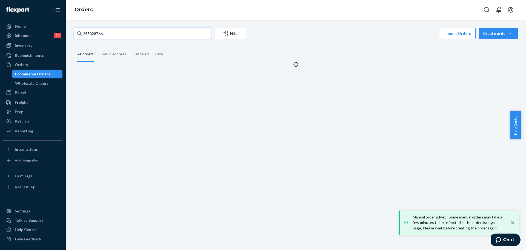
click at [149, 36] on input "255028766" at bounding box center [142, 33] width 137 height 11
paste input "3469215"
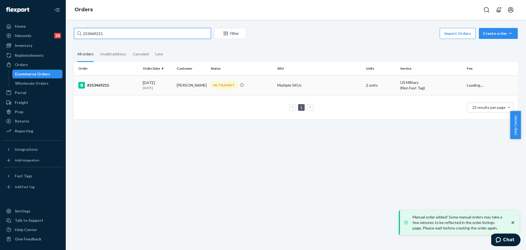
type input "253469215"
click at [310, 83] on td "Multiple SKUs" at bounding box center [319, 85] width 89 height 20
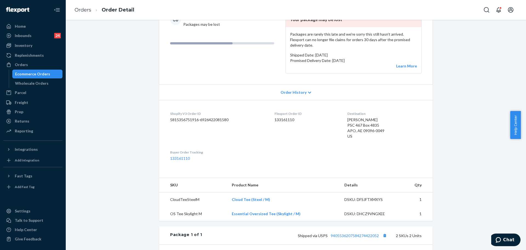
scroll to position [137, 0]
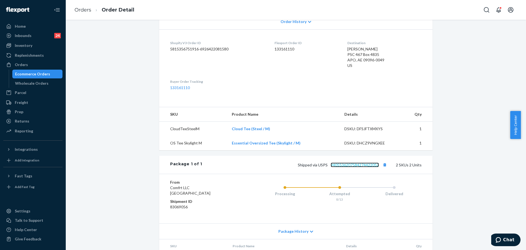
click at [372, 162] on link "9405536207584274422052" at bounding box center [355, 164] width 48 height 5
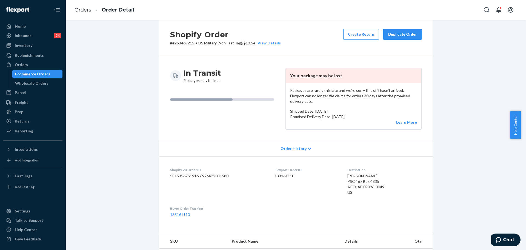
scroll to position [0, 0]
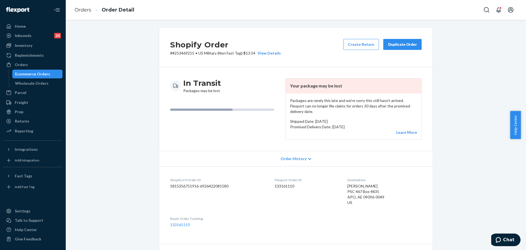
click at [403, 49] on button "Duplicate Order" at bounding box center [402, 44] width 38 height 11
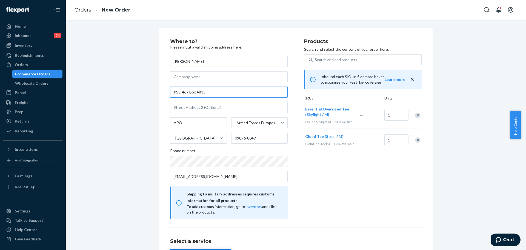
click at [224, 90] on input "PSC 467 Box 4835" at bounding box center [229, 92] width 118 height 11
click at [21, 118] on div "Returns" at bounding box center [22, 120] width 15 height 5
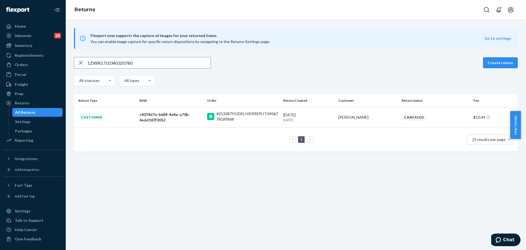
click at [162, 60] on input "1ZX8R1710340320780" at bounding box center [148, 62] width 123 height 11
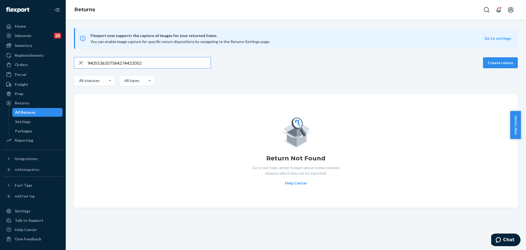
type input "9405536207584274422052"
click at [37, 65] on div "Orders" at bounding box center [33, 65] width 58 height 8
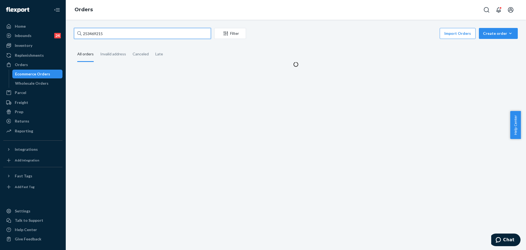
click at [118, 38] on input "253469215" at bounding box center [142, 33] width 137 height 11
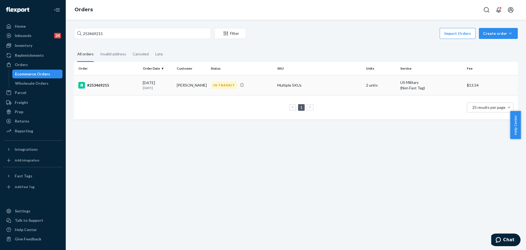
click at [339, 89] on td "Multiple SKUs" at bounding box center [319, 85] width 89 height 20
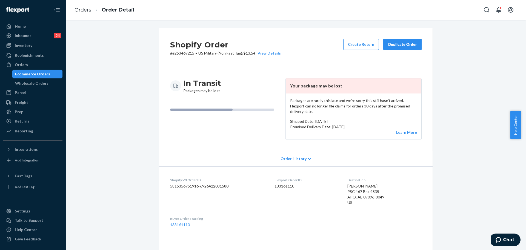
click at [405, 44] on div "Duplicate Order" at bounding box center [402, 44] width 29 height 5
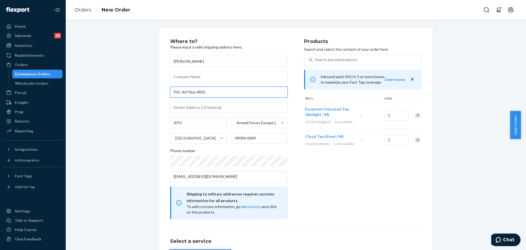
click at [208, 91] on input "PSC 467 Box 4835" at bounding box center [229, 92] width 118 height 11
paste input "PSC 489, Box 1978, APO, AE 09154."
drag, startPoint x: 186, startPoint y: 92, endPoint x: 168, endPoint y: 93, distance: 17.5
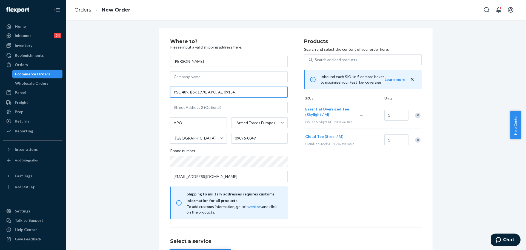
click at [170, 93] on input "PSC 489, Box 1978, APO, AE 09154." at bounding box center [229, 92] width 118 height 11
drag, startPoint x: 205, startPoint y: 91, endPoint x: 234, endPoint y: 93, distance: 29.4
click at [234, 93] on input "PSC 489, Box 1978, APO, AE 09154." at bounding box center [229, 92] width 118 height 11
click at [223, 93] on input "PSC 489, Box 1978, APO, AE 09154." at bounding box center [229, 92] width 118 height 11
drag, startPoint x: 221, startPoint y: 92, endPoint x: 236, endPoint y: 97, distance: 15.8
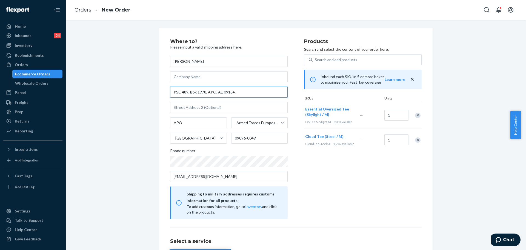
click at [236, 95] on input "PSC 489, Box 1978, APO, AE 09154." at bounding box center [229, 92] width 118 height 11
type input "PSC 489, Box 1978, APO, AE"
click at [257, 140] on input "09096-0049" at bounding box center [259, 138] width 57 height 11
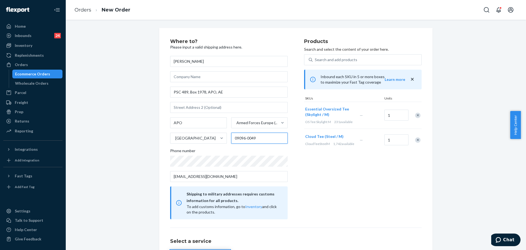
paste input "154."
type input "09154"
click at [304, 177] on div "Products Search and select the content of your order here. Search and add produ…" at bounding box center [363, 129] width 118 height 180
drag, startPoint x: 205, startPoint y: 91, endPoint x: 233, endPoint y: 94, distance: 27.2
click at [233, 93] on input "PSC 489, Box 1978, APO, AE" at bounding box center [229, 92] width 118 height 11
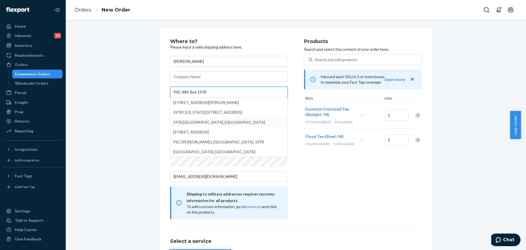
type input "PSC 489, Box 1978"
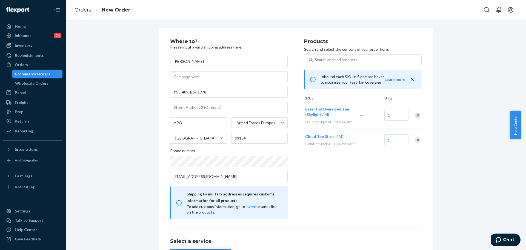
click at [159, 116] on div "Where to? Please input a valid shipping address here. victoria moscoso PSC 489,…" at bounding box center [295, 169] width 273 height 282
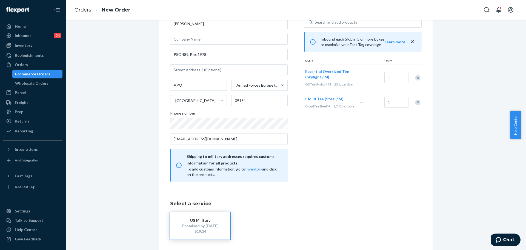
scroll to position [60, 0]
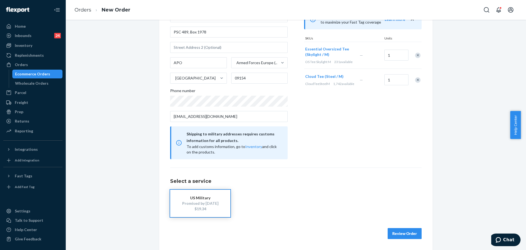
click at [405, 231] on button "Review Order" at bounding box center [405, 233] width 34 height 11
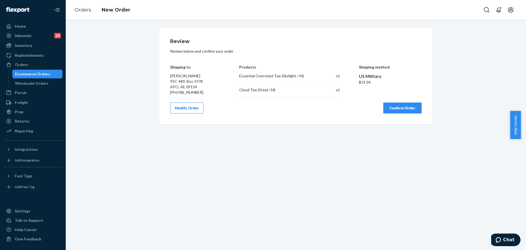
drag, startPoint x: 310, startPoint y: 172, endPoint x: 312, endPoint y: 159, distance: 13.3
click at [310, 172] on div "Review Review below and confirm your order Shipping to victoria moscoso PSC 489…" at bounding box center [296, 135] width 460 height 230
click at [385, 108] on button "Confirm Order" at bounding box center [402, 107] width 38 height 11
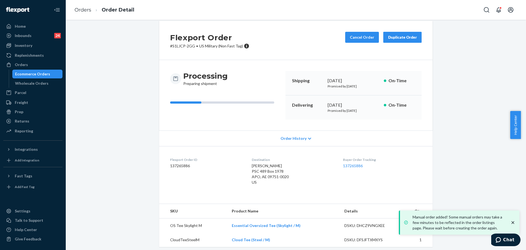
scroll to position [11, 0]
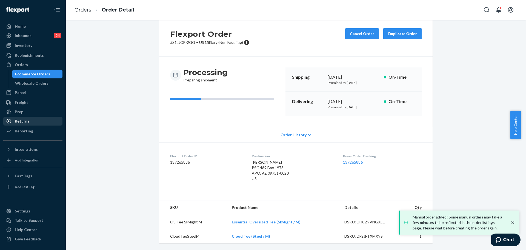
click at [42, 119] on div "Returns" at bounding box center [33, 121] width 58 height 8
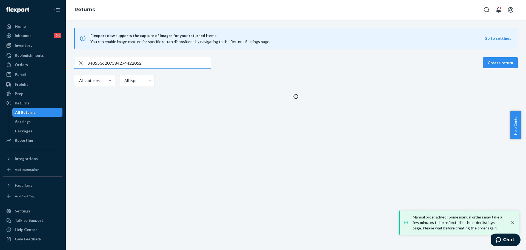
click at [160, 59] on input "9405536207584274422052" at bounding box center [148, 62] width 123 height 11
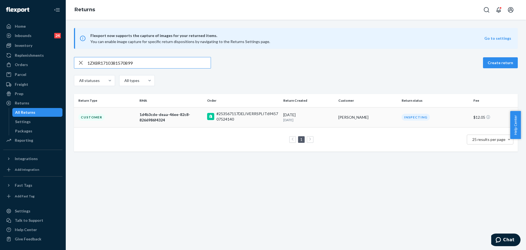
type input "1ZX8R1710381570899"
click at [298, 114] on div "8/21/2025 1 month ago" at bounding box center [308, 117] width 51 height 10
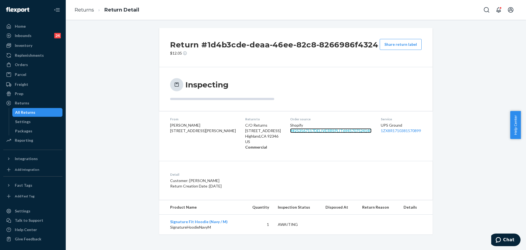
click at [317, 130] on link "# #253567117DELIVERRSPLIT6945707524140" at bounding box center [330, 130] width 81 height 5
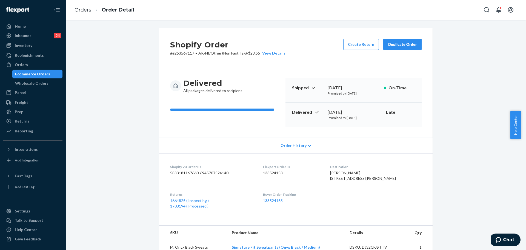
click at [171, 54] on p "# #253567117 • AK/HI/Other (Non Fast Tag) / $23.55 View Details" at bounding box center [227, 52] width 115 height 5
click at [172, 54] on p "# #253567117 • AK/HI/Other (Non Fast Tag) / $23.55 View Details" at bounding box center [227, 52] width 115 height 5
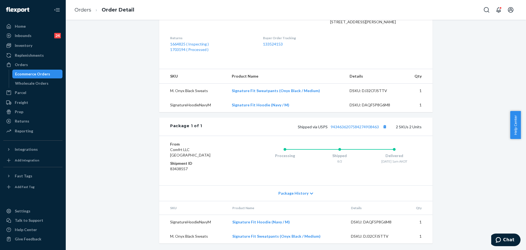
scroll to position [167, 0]
click at [24, 118] on div "Returns" at bounding box center [22, 120] width 15 height 5
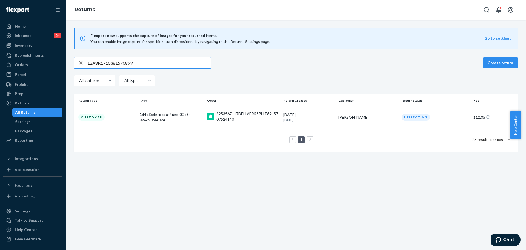
click at [254, 117] on div "#253567117DELIVERRSPLIT6945707524140" at bounding box center [247, 116] width 62 height 11
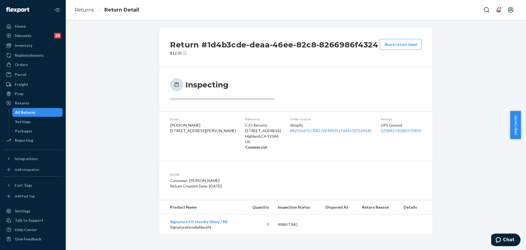
drag, startPoint x: 41, startPoint y: 63, endPoint x: 66, endPoint y: 57, distance: 25.5
click at [41, 63] on div "Orders" at bounding box center [33, 65] width 58 height 8
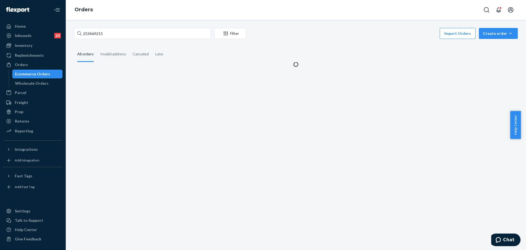
click at [135, 40] on div "253469215 Filter Import Orders Create order Ecommerce order Removal order" at bounding box center [296, 34] width 444 height 12
click at [136, 37] on input "253469215" at bounding box center [142, 33] width 137 height 11
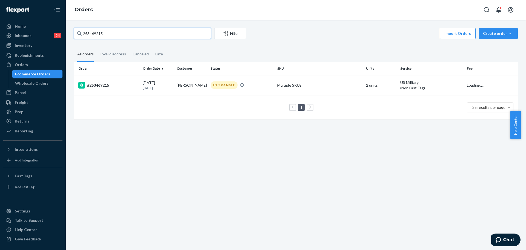
click at [136, 37] on input "253469215" at bounding box center [142, 33] width 137 height 11
paste input "5173584"
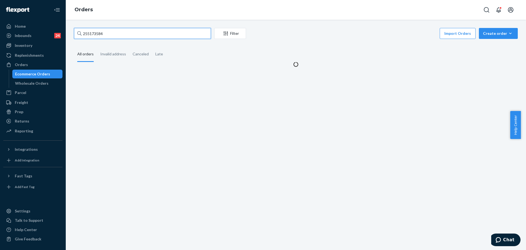
type input "255173584"
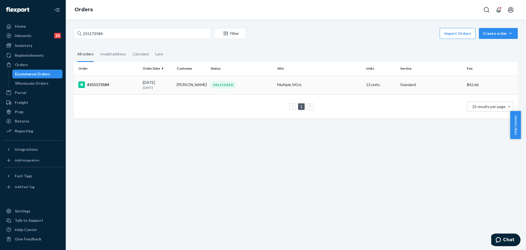
click at [283, 79] on td "Multiple SKUs" at bounding box center [319, 84] width 89 height 19
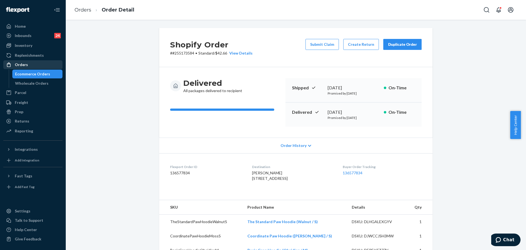
click at [18, 64] on div "Orders" at bounding box center [21, 64] width 13 height 5
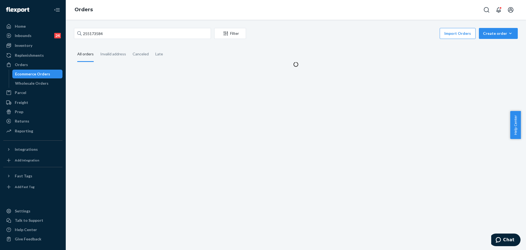
click at [125, 27] on div "255173584 Filter Import Orders Create order Ecommerce order Removal order All o…" at bounding box center [296, 135] width 460 height 230
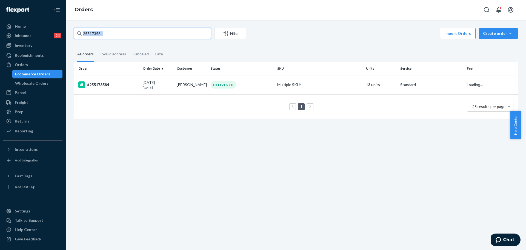
click at [124, 33] on input "255173584" at bounding box center [142, 33] width 137 height 11
click at [317, 91] on td "Multiple SKUs" at bounding box center [319, 84] width 89 height 19
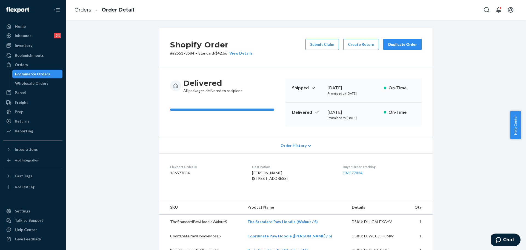
drag, startPoint x: 331, startPoint y: 47, endPoint x: 325, endPoint y: 50, distance: 6.8
click at [331, 47] on button "Submit Claim" at bounding box center [321, 44] width 33 height 11
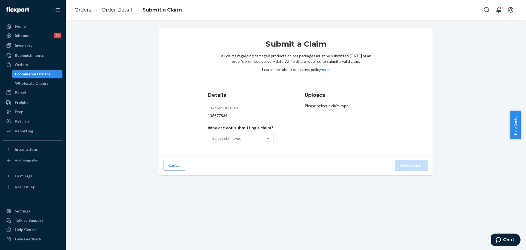
click at [256, 135] on div "Select claim type" at bounding box center [235, 138] width 55 height 11
click at [213, 136] on input "Why are you submitting a claim? Select claim type" at bounding box center [212, 138] width 1 height 5
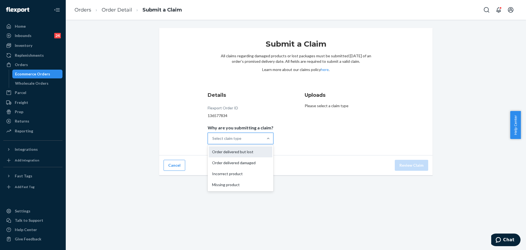
click at [256, 153] on div "Order delivered but lost" at bounding box center [241, 151] width 64 height 11
click at [213, 141] on input "Why are you submitting a claim? option Order delivered but lost focused, 1 of 4…" at bounding box center [212, 138] width 1 height 5
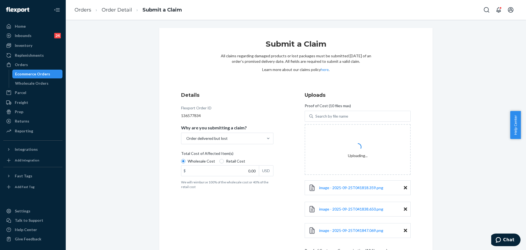
drag, startPoint x: 276, startPoint y: 207, endPoint x: 280, endPoint y: 204, distance: 5.3
click at [276, 207] on div "Details Flexport Order ID 136577834 Why are you submitting a claim? Order deliv…" at bounding box center [234, 200] width 106 height 225
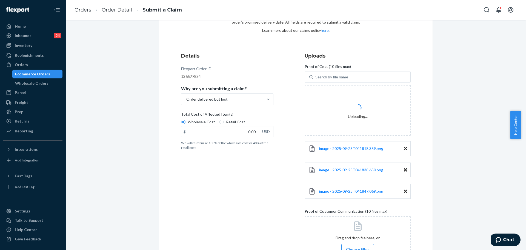
scroll to position [92, 0]
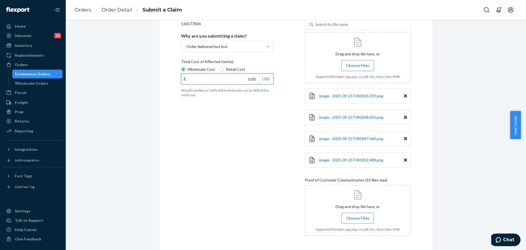
click at [248, 79] on input "0.00" at bounding box center [220, 79] width 78 height 10
type input "234.00"
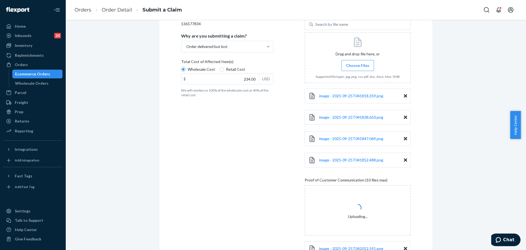
click at [504, 228] on div "Submit a Claim All claims regarding damaged products or lost packages must be s…" at bounding box center [296, 114] width 452 height 356
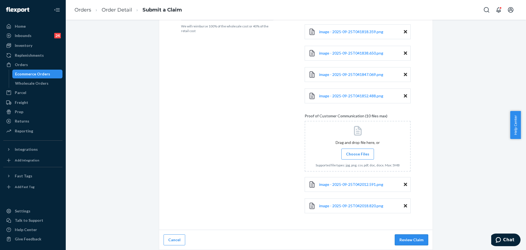
click at [399, 235] on button "Review Claim" at bounding box center [411, 239] width 33 height 11
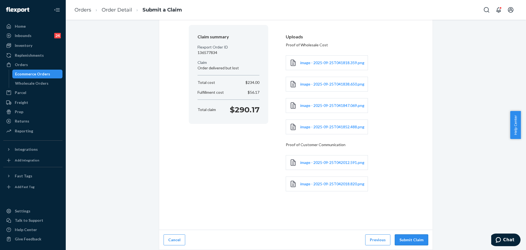
click at [401, 242] on button "Submit Claim" at bounding box center [411, 239] width 33 height 11
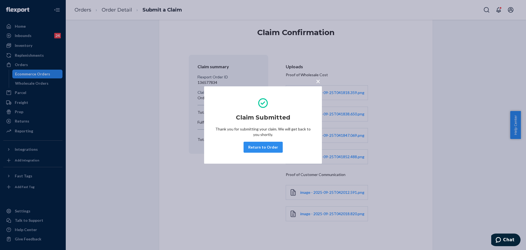
scroll to position [0, 0]
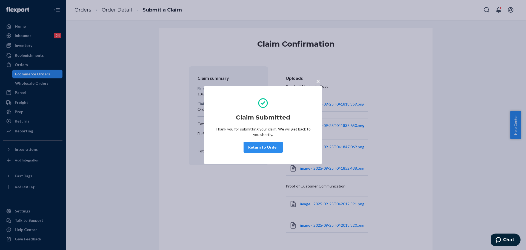
click at [276, 142] on button "Return to Order" at bounding box center [262, 147] width 39 height 11
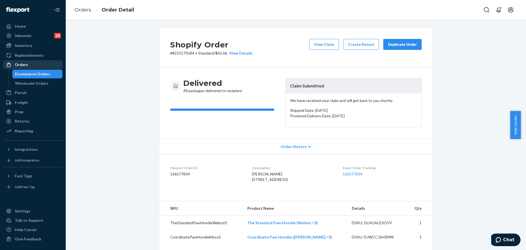
click at [21, 66] on div "Orders" at bounding box center [21, 64] width 13 height 5
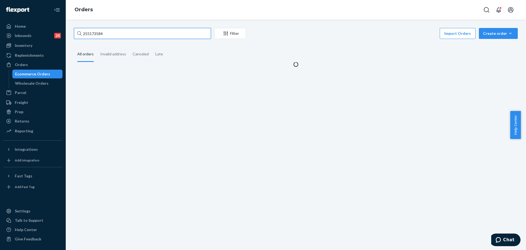
click at [183, 35] on input "255173584" at bounding box center [142, 33] width 137 height 11
click at [182, 35] on input "255173584" at bounding box center [142, 33] width 137 height 11
paste input "Total amount spent: $65.61 #254498635"
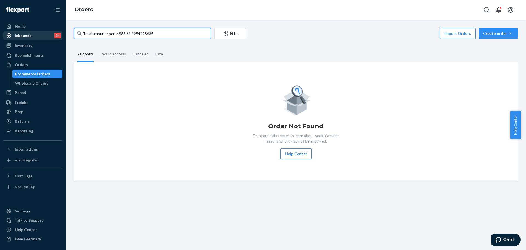
drag, startPoint x: 130, startPoint y: 32, endPoint x: 47, endPoint y: 32, distance: 83.5
click at [47, 32] on div "Home Inbounds 24 Shipping Plans Problems 24 Inventory Products Replenishments O…" at bounding box center [263, 125] width 526 height 250
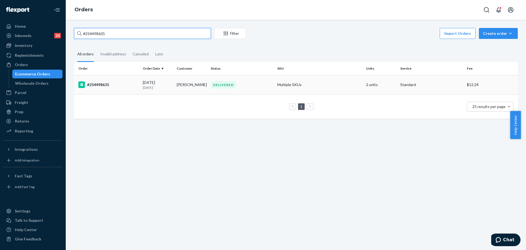
type input "#254498635"
click at [239, 84] on div "DELIVERED" at bounding box center [242, 84] width 64 height 7
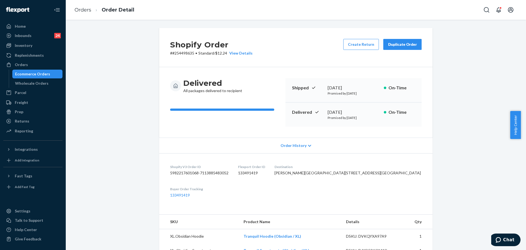
click at [399, 44] on div "Duplicate Order" at bounding box center [402, 44] width 29 height 5
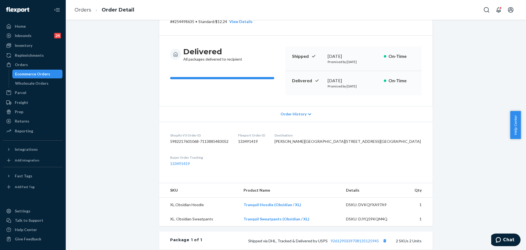
scroll to position [68, 0]
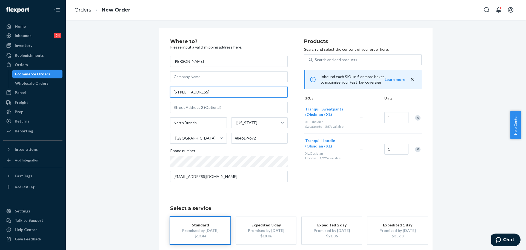
click at [229, 93] on input "6062 East St" at bounding box center [229, 92] width 118 height 11
paste input "st North Branch mi 48461"
type input "6062 East st North Branch mi 48461"
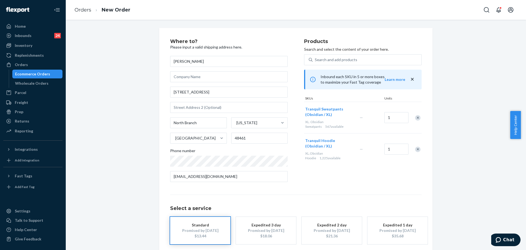
drag, startPoint x: 124, startPoint y: 142, endPoint x: 301, endPoint y: 189, distance: 182.9
click at [124, 142] on div "Where to? Please input a valid shipping address here. Beth Lange 6062 East st N…" at bounding box center [296, 152] width 452 height 249
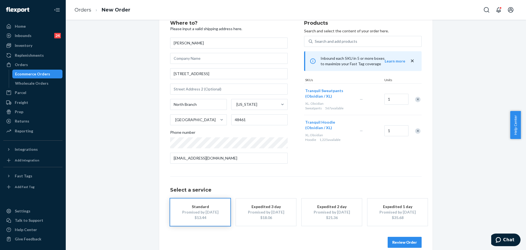
scroll to position [27, 0]
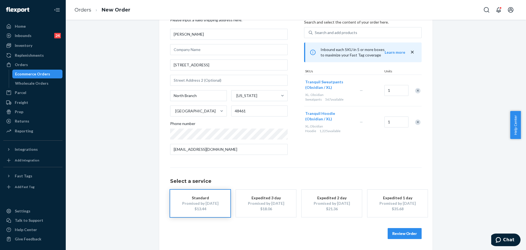
click at [397, 234] on button "Review Order" at bounding box center [405, 233] width 34 height 11
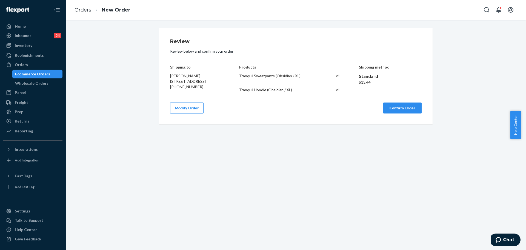
click at [417, 111] on button "Confirm Order" at bounding box center [402, 107] width 38 height 11
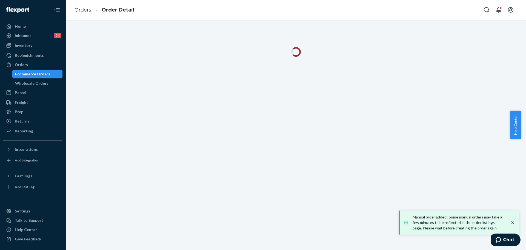
click at [240, 65] on div at bounding box center [296, 135] width 460 height 230
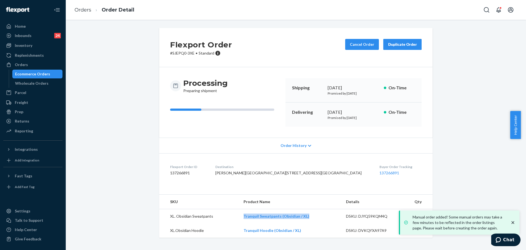
drag, startPoint x: 311, startPoint y: 232, endPoint x: 216, endPoint y: 165, distance: 116.3
click at [242, 224] on td "Tranquil Sweatpants (Obsidian / XL)" at bounding box center [290, 216] width 102 height 15
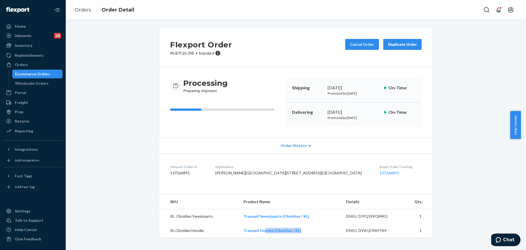
scroll to position [8, 0]
drag, startPoint x: 298, startPoint y: 246, endPoint x: 171, endPoint y: 142, distance: 164.5
click at [235, 237] on tr "XL.Obsidian Hoodie Tranquil Hoodie (Obsidian / XL) DSKU: DVKQYXA97A9 1" at bounding box center [295, 230] width 273 height 14
click at [45, 64] on div "Orders" at bounding box center [33, 65] width 58 height 8
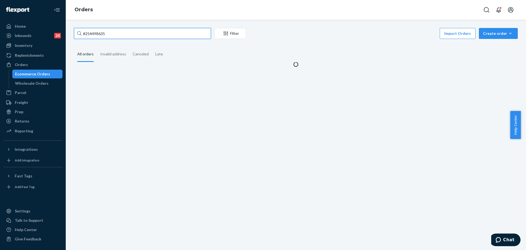
click at [105, 35] on input "#254498635" at bounding box center [142, 33] width 137 height 11
click at [104, 35] on input "#254498635" at bounding box center [142, 33] width 137 height 11
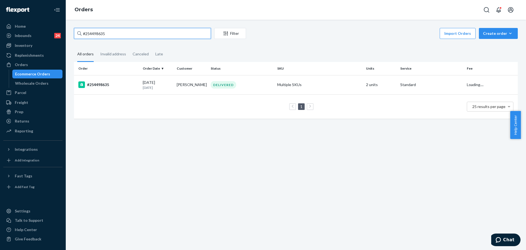
drag, startPoint x: 104, startPoint y: 35, endPoint x: 118, endPoint y: 44, distance: 16.4
click at [107, 36] on input "#254498635" at bounding box center [142, 33] width 137 height 11
paste input "255068582"
type input "255068582"
click at [334, 81] on td "Multiple SKUs" at bounding box center [319, 84] width 89 height 19
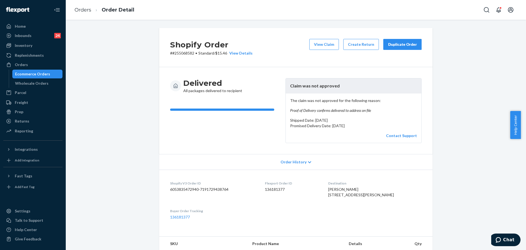
click at [182, 54] on p "# #255068582 • Standard / $15.46 View Details" at bounding box center [211, 52] width 82 height 5
click at [181, 54] on p "# #255068582 • Standard / $15.46 View Details" at bounding box center [211, 52] width 82 height 5
drag, startPoint x: 185, startPoint y: 56, endPoint x: 184, endPoint y: 53, distance: 3.2
click at [185, 56] on div "Shopify Order # #255068582 • Standard / $15.46 View Details View Claim Create R…" at bounding box center [295, 47] width 273 height 39
click at [183, 53] on p "# #255068582 • Standard / $15.46 View Details" at bounding box center [211, 52] width 82 height 5
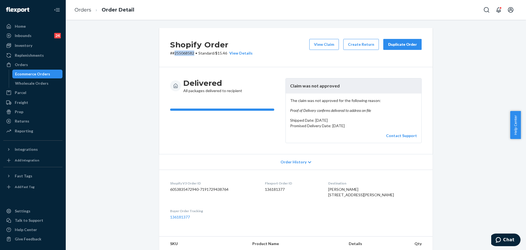
click at [183, 52] on p "# #255068582 • Standard / $15.46 View Details" at bounding box center [211, 52] width 82 height 5
click at [388, 47] on div "Duplicate Order" at bounding box center [402, 44] width 29 height 5
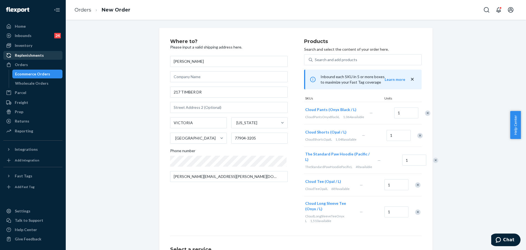
drag, startPoint x: 24, startPoint y: 67, endPoint x: 57, endPoint y: 56, distance: 34.9
click at [23, 67] on div "Orders" at bounding box center [33, 65] width 58 height 8
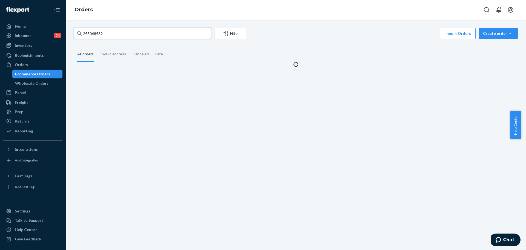
click at [135, 32] on input "255068582" at bounding box center [142, 33] width 137 height 11
paste input "4669271"
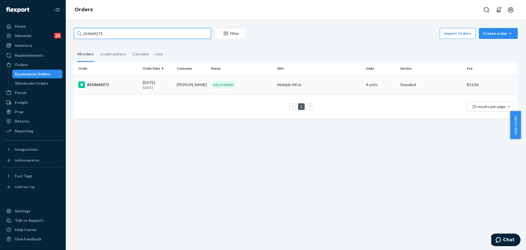
type input "254669271"
click at [266, 86] on div "DELIVERED" at bounding box center [242, 84] width 64 height 7
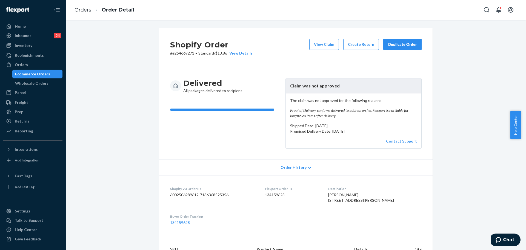
click at [400, 46] on div "Duplicate Order" at bounding box center [402, 44] width 29 height 5
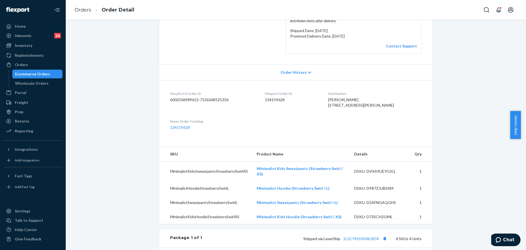
scroll to position [68, 0]
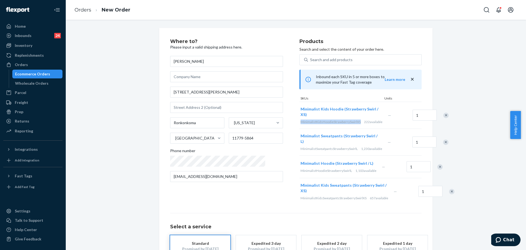
drag, startPoint x: 279, startPoint y: 122, endPoint x: 339, endPoint y: 119, distance: 59.8
click at [339, 119] on div "Minimalist Kids Hoodie (Strawberry Swirl / XS) MinimalistKidsHoodieStrawberrySw…" at bounding box center [342, 115] width 87 height 27
click at [362, 58] on div "Search and add products" at bounding box center [364, 60] width 113 height 10
click at [311, 58] on input "Search and add products" at bounding box center [310, 59] width 1 height 5
paste input "MinimalistKidsHoodieStrawberrySwirlXS"
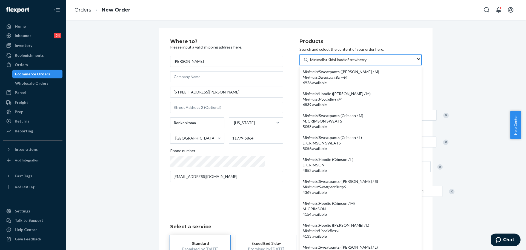
scroll to position [240, 0]
type input "MinimalistKidsHoodieStrawberry"
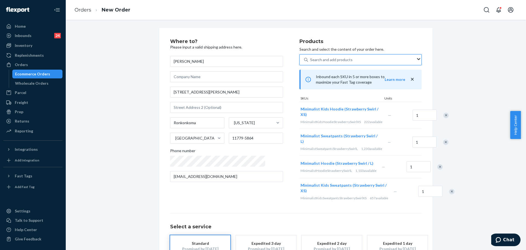
paste input "Minimalist Kids Sweatpants Strawberry Swirl / XS"
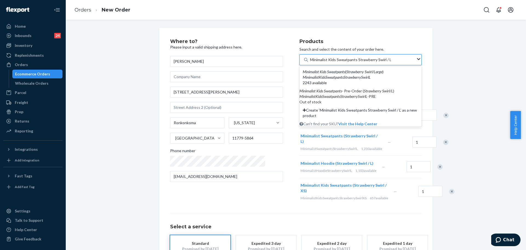
type input "Minimalist Kids Sweatpants Strawberry Swirl / L"
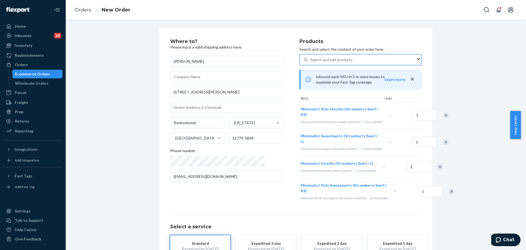
paste input "Minimalist Kids Sweatpants Strawberry Swirl / XS"
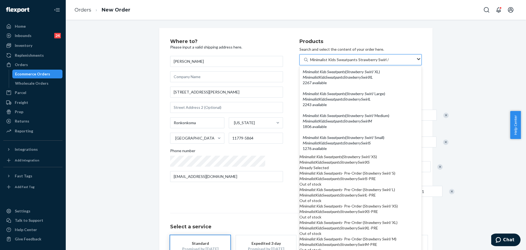
type input "Minimalist Kids Sweatpants Strawberry Swirl / M"
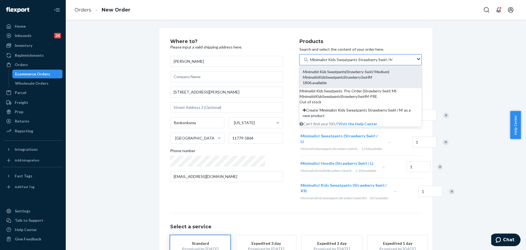
click at [303, 75] on div "Minimalist Kids Sweatpants ( Strawberry Swirl / Medium)" at bounding box center [361, 71] width 116 height 5
click at [310, 62] on input "Minimalist Kids Sweatpants Strawberry Swirl / M" at bounding box center [351, 59] width 82 height 5
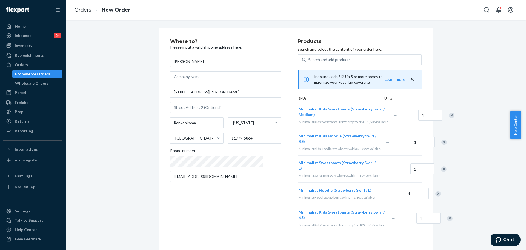
click at [441, 172] on div "Remove Item" at bounding box center [443, 168] width 5 height 5
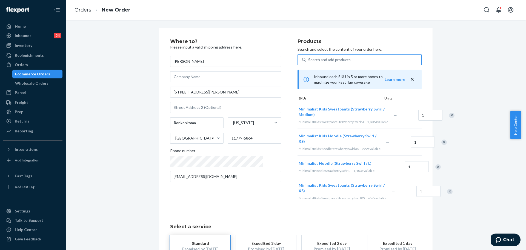
click at [309, 57] on div "Search and add products" at bounding box center [329, 59] width 42 height 5
click at [309, 57] on input "Minimalist Kids Sweatpants Strawberry Swirl / M" at bounding box center [308, 59] width 1 height 5
paste input "Minimalist Kids Hoodie Strawberry Swirl / XS"
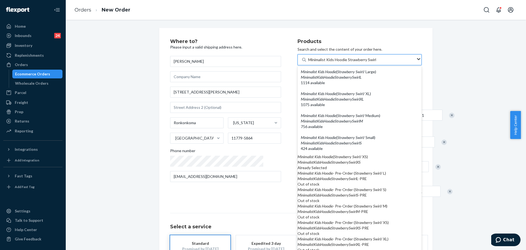
type input "Minimalist Kids Hoodie Strawberry Swirl L"
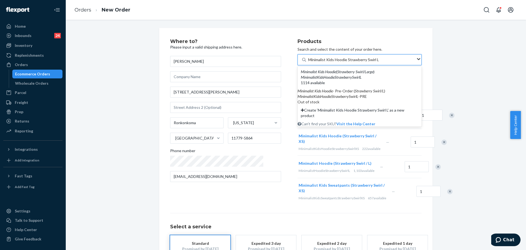
click at [345, 78] on div "MinimalistKidsHoodieStrawberrySwirlL" at bounding box center [360, 77] width 118 height 5
click at [345, 62] on input "Minimalist Kids Hoodie Strawberry Swirl L" at bounding box center [343, 59] width 71 height 5
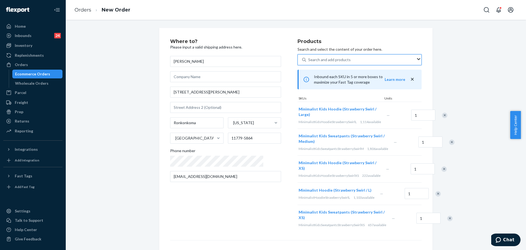
click at [441, 172] on div "Remove Item" at bounding box center [443, 168] width 5 height 5
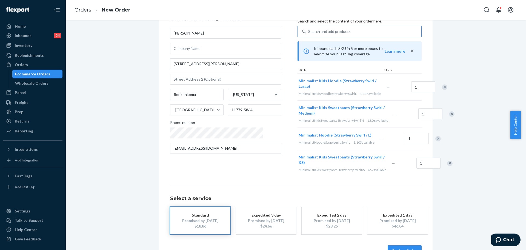
scroll to position [34, 0]
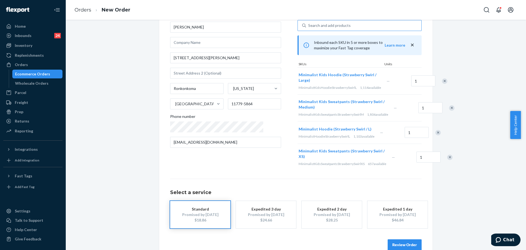
click at [447, 160] on div "Remove Item" at bounding box center [449, 156] width 5 height 5
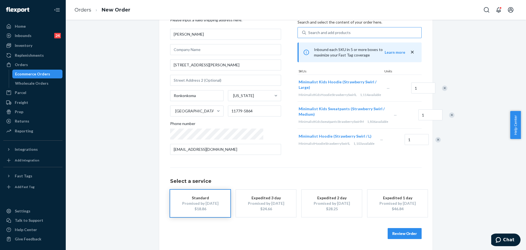
scroll to position [32, 0]
click at [343, 29] on div "Search and add products Minimalist Kids Hoodie Strawberry Swirl L" at bounding box center [361, 33] width 110 height 10
click at [309, 30] on input "Minimalist Kids Hoodie Strawberry Swirl L" at bounding box center [308, 32] width 1 height 5
paste input "Minimalist Sweatpants Strawberry Swirl / L"
type input "Minimalist Sweatpants Strawberry Swirl / L"
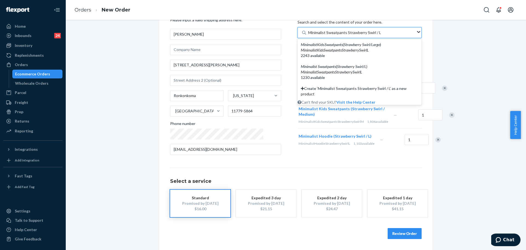
click at [345, 69] on div "MinimalistSweatpantsStrawberrySwirlL" at bounding box center [360, 71] width 118 height 5
click at [345, 35] on input "Minimalist Sweatpants Strawberry Swirl / L" at bounding box center [344, 32] width 73 height 5
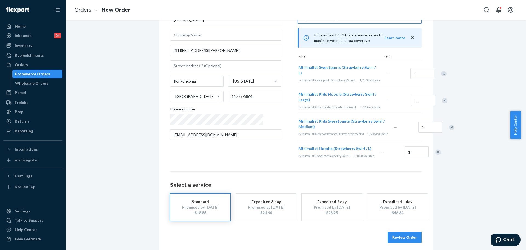
scroll to position [0, 0]
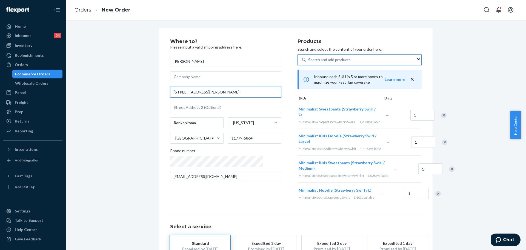
click at [235, 94] on input "1 Hawkins Ave Unit 2306" at bounding box center [225, 92] width 111 height 11
paste input "ave #2306 ronkonkoma NY 11779."
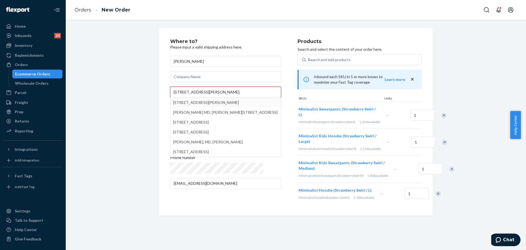
type input "1 Hawkins ave #2306 ronkonkoma NY 11779."
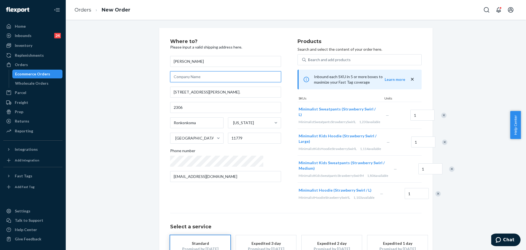
click at [193, 78] on input "text" at bounding box center [225, 76] width 111 height 11
paste input "left in the Amazon locker"
type input "left in the Amazon locker"
drag, startPoint x: 126, startPoint y: 125, endPoint x: 131, endPoint y: 123, distance: 5.8
click at [125, 125] on div "Where to? Please input a valid shipping address here. Michelle Lagudi left in t…" at bounding box center [296, 161] width 452 height 267
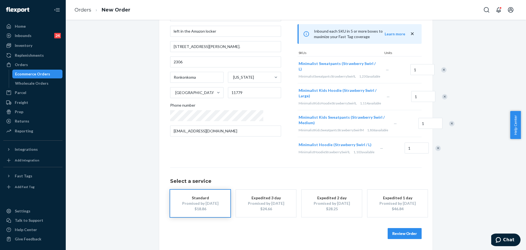
scroll to position [63, 0]
click at [407, 237] on button "Review Order" at bounding box center [405, 233] width 34 height 11
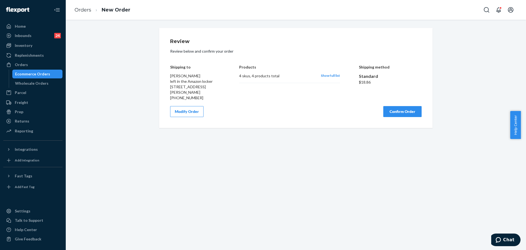
scroll to position [0, 0]
click at [194, 117] on button "Modify Order" at bounding box center [186, 111] width 33 height 11
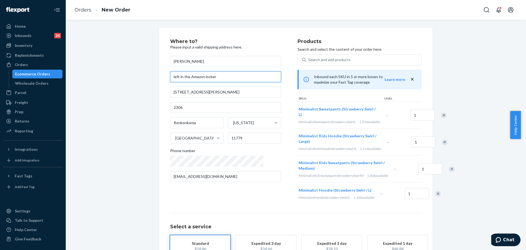
drag, startPoint x: 176, startPoint y: 77, endPoint x: 162, endPoint y: 77, distance: 13.2
click at [162, 77] on div "Where to? Please input a valid shipping address here. Michelle Lagudi left in t…" at bounding box center [295, 159] width 273 height 262
type input "put in the Amazon locker"
click at [170, 93] on input "1 Hawkins Ave" at bounding box center [225, 92] width 111 height 11
click at [121, 92] on div "Where to? Please input a valid shipping address here. Michelle Lagudi put in th…" at bounding box center [296, 161] width 452 height 267
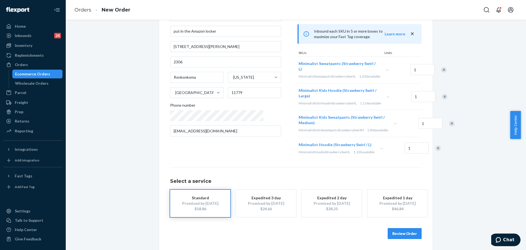
scroll to position [63, 0]
click at [418, 235] on button "Review Order" at bounding box center [405, 233] width 34 height 11
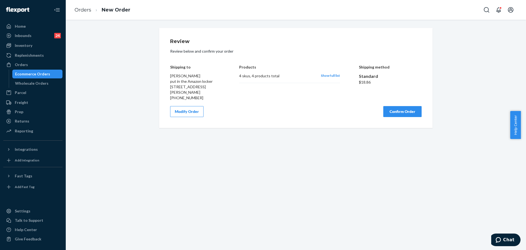
click at [392, 113] on button "Confirm Order" at bounding box center [402, 111] width 38 height 11
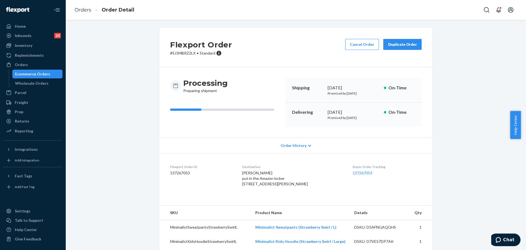
drag, startPoint x: 353, startPoint y: 45, endPoint x: 386, endPoint y: 70, distance: 42.2
click at [386, 70] on div "Flexport Order # SJ1MBRZ2LX • Standard Cancel Order Duplicate Order Processing …" at bounding box center [295, 155] width 273 height 254
click at [394, 47] on button "Duplicate Order" at bounding box center [402, 44] width 38 height 11
click at [33, 64] on div "Orders" at bounding box center [33, 65] width 58 height 8
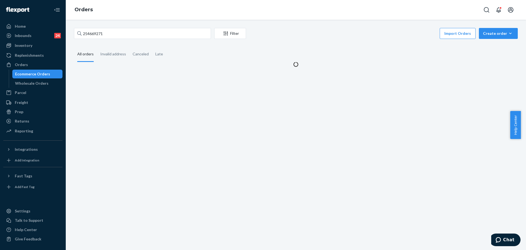
click at [117, 40] on div "254669271 Filter Import Orders Create order Ecommerce order Removal order All o…" at bounding box center [296, 47] width 452 height 39
click at [119, 30] on input "254669271" at bounding box center [142, 33] width 137 height 11
click at [119, 29] on input "254669271" at bounding box center [142, 33] width 137 height 11
paste input "5054495"
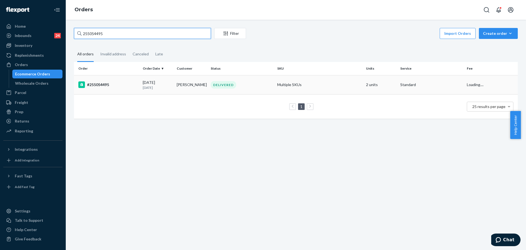
type input "255054495"
click at [354, 84] on td "Multiple SKUs" at bounding box center [319, 84] width 89 height 19
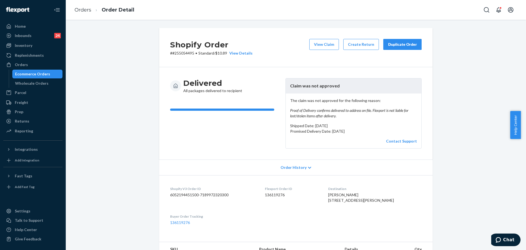
click at [403, 43] on div "Duplicate Order" at bounding box center [402, 44] width 29 height 5
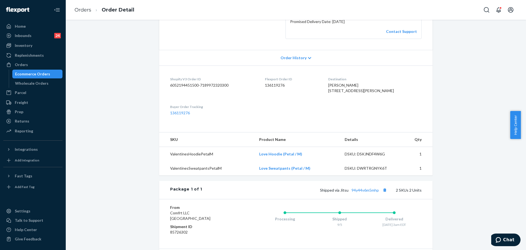
scroll to position [137, 0]
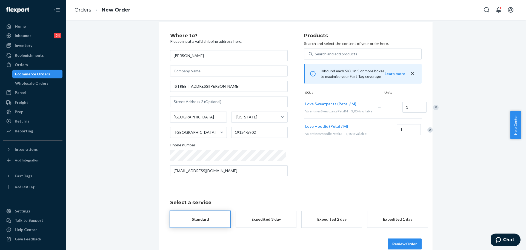
scroll to position [16, 0]
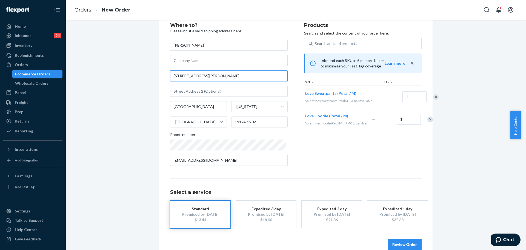
click at [238, 75] on input "1323 Foulkrod St" at bounding box center [229, 75] width 118 height 11
paste input "foulkrod St, Philadelphia, PA 19124"
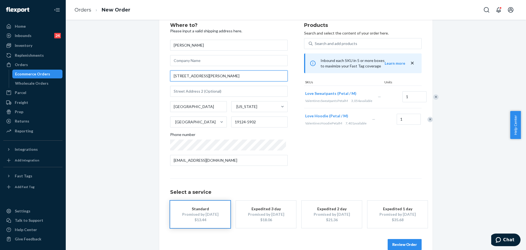
scroll to position [0, 0]
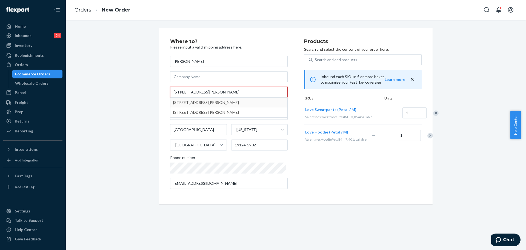
type input "1323 foulkrod St, Philadelphia, PA 19124"
drag, startPoint x: 211, startPoint y: 100, endPoint x: 216, endPoint y: 106, distance: 7.8
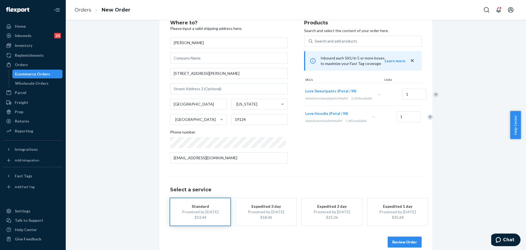
scroll to position [27, 0]
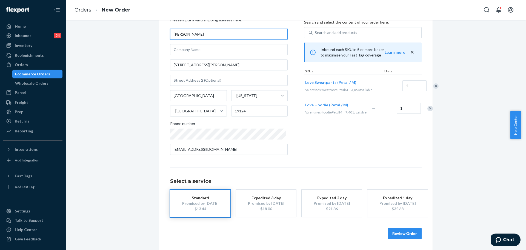
click at [173, 35] on input "jataya anderson" at bounding box center [229, 34] width 118 height 11
type input "Jataya anderson"
click at [389, 234] on button "Review Order" at bounding box center [405, 233] width 34 height 11
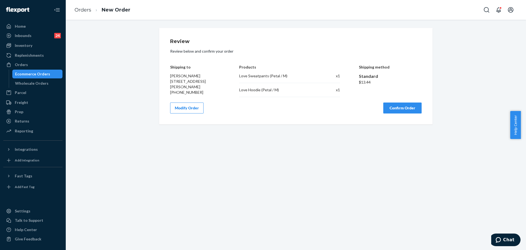
click at [405, 106] on button "Confirm Order" at bounding box center [402, 107] width 38 height 11
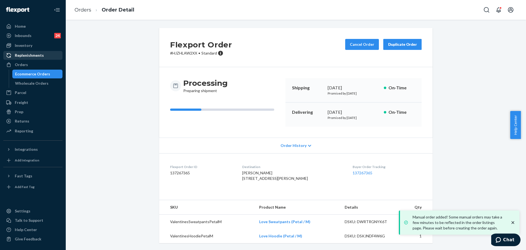
click at [53, 59] on div "Replenishments" at bounding box center [33, 55] width 58 height 8
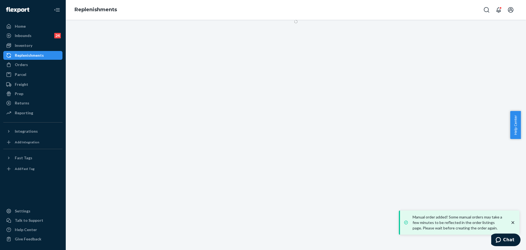
click at [53, 64] on div "Orders" at bounding box center [33, 65] width 58 height 8
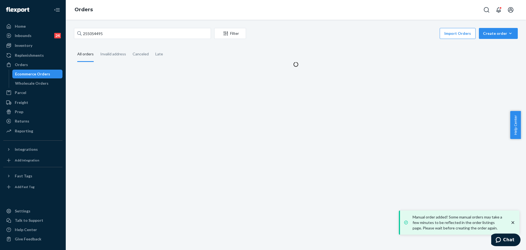
click at [124, 39] on div "255054495 Filter Import Orders Create order Ecommerce order Removal order" at bounding box center [296, 34] width 444 height 12
click at [124, 39] on input "255054495" at bounding box center [142, 33] width 137 height 11
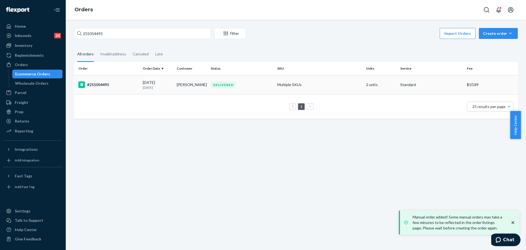
click at [238, 82] on div "DELIVERED" at bounding box center [242, 84] width 64 height 7
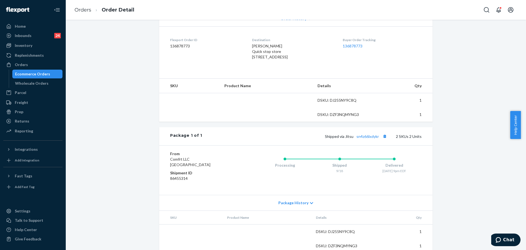
scroll to position [147, 0]
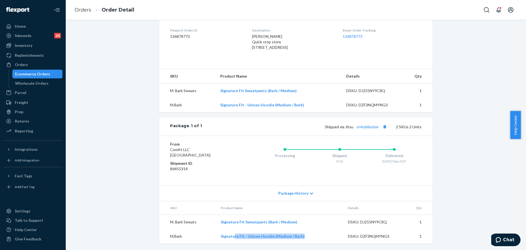
drag, startPoint x: 303, startPoint y: 235, endPoint x: 233, endPoint y: 240, distance: 70.3
click at [233, 241] on td "Signature Fit - Unisex Hoodie (Medium / Bark)" at bounding box center [279, 236] width 127 height 14
click at [216, 223] on td "Signature Fit Sweatpants (Bark / Medium)" at bounding box center [279, 222] width 127 height 15
drag, startPoint x: 227, startPoint y: 225, endPoint x: 300, endPoint y: 222, distance: 72.9
click at [316, 222] on td "Signature Fit Sweatpants (Bark / Medium)" at bounding box center [279, 222] width 127 height 15
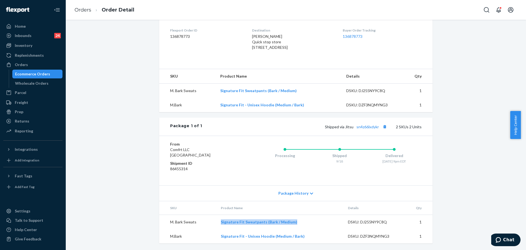
copy link "Signature Fit Sweatpants (Bark / Medium)"
click at [308, 238] on td "Signature Fit - Unisex Hoodie (Medium / Bark)" at bounding box center [279, 236] width 127 height 14
copy link "Signature Fit - Unisex Hoodie (Medium / Bark)"
drag, startPoint x: 248, startPoint y: 234, endPoint x: 220, endPoint y: 234, distance: 27.4
click at [220, 234] on td "Signature Fit - Unisex Hoodie (Medium / Bark)" at bounding box center [279, 236] width 127 height 14
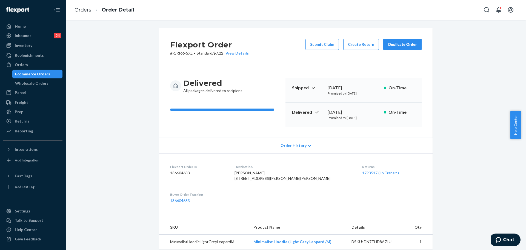
click at [390, 45] on div "Duplicate Order" at bounding box center [402, 44] width 29 height 5
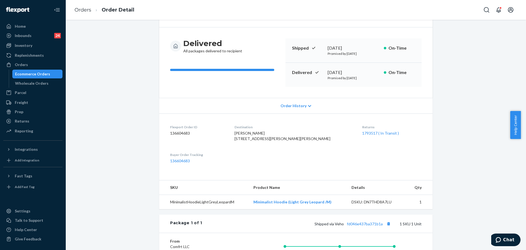
scroll to position [103, 0]
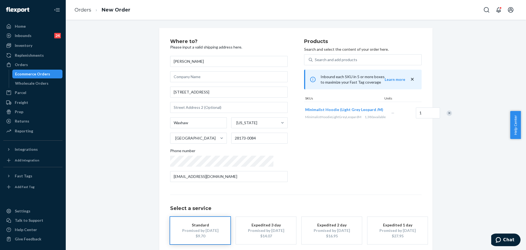
click at [325, 66] on div "Search and add products Inbound each SKU in 5 or more boxes to maximize your Fa…" at bounding box center [363, 89] width 118 height 70
click at [329, 58] on div "Search and add products" at bounding box center [336, 59] width 42 height 5
click at [315, 58] on input "0 results available. Use Up and Down to choose options, press Enter to select t…" at bounding box center [315, 59] width 1 height 5
paste input "MinimalistKidsHoodieLightGreyLeopardS"
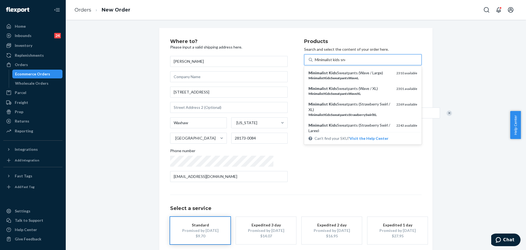
type input "Minimalist kids snow"
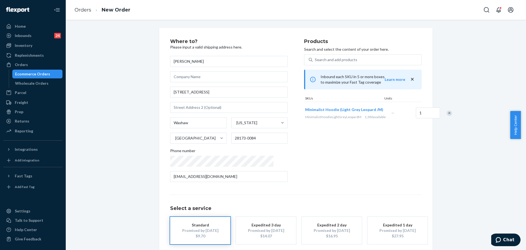
drag, startPoint x: 321, startPoint y: 115, endPoint x: 293, endPoint y: 30, distance: 89.2
click at [293, 30] on div "Where to? Please input a valid shipping address here. Susan Antle 2034 Belle Gr…" at bounding box center [295, 152] width 273 height 249
click at [352, 59] on div "Search and add products" at bounding box center [367, 60] width 109 height 10
click at [315, 59] on input "Search and add products" at bounding box center [315, 59] width 1 height 5
paste input "Minimalist Kids Hoodie Snow Leopard / S"
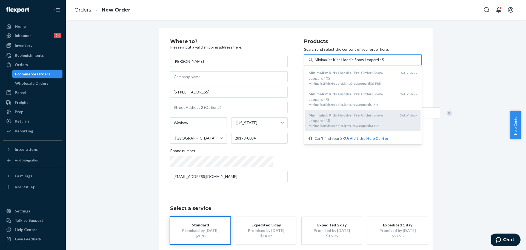
scroll to position [26, 0]
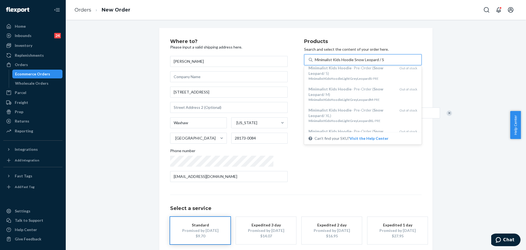
type input "Minimalist Kids Hoodie Snow Leopard / S"
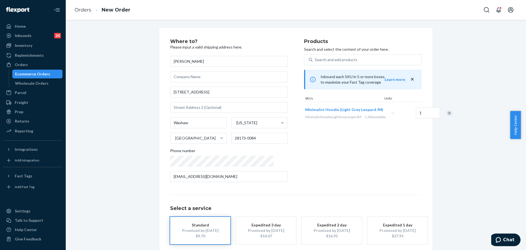
click at [337, 170] on div "Products Search and select the content of your order here. Search and add produ…" at bounding box center [363, 112] width 118 height 147
drag, startPoint x: 414, startPoint y: 119, endPoint x: 420, endPoint y: 147, distance: 28.8
click at [420, 147] on div "Where to? Please input a valid shipping address here. Susan Antle 2034 Belle Gr…" at bounding box center [295, 152] width 273 height 249
click at [86, 10] on link "Orders" at bounding box center [83, 10] width 17 height 6
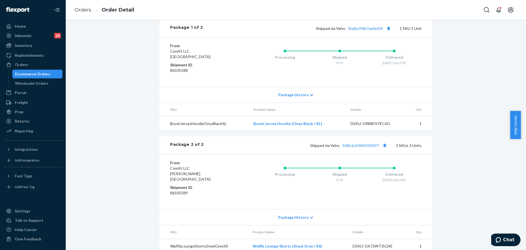
scroll to position [313, 0]
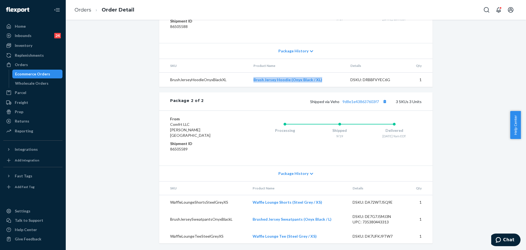
copy tr "Brush Jersey Hoodie (Onyx Black / XL)"
drag, startPoint x: 322, startPoint y: 84, endPoint x: 233, endPoint y: 79, distance: 88.6
click at [233, 79] on tr "BrushJerseyHoodieOnyxBlackXL Brush Jersey Hoodie (Onyx Black / XL) DSKU: DRBBFV…" at bounding box center [295, 80] width 273 height 15
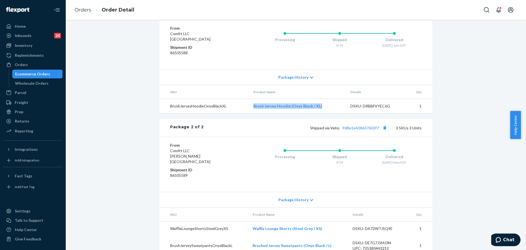
scroll to position [244, 0]
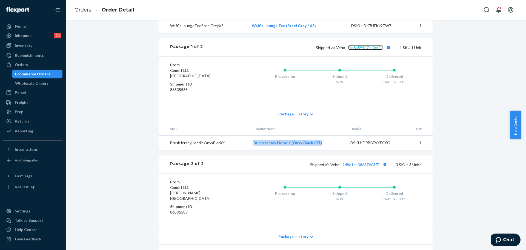
click at [374, 50] on link "fba8a594b7aa0ef24" at bounding box center [365, 47] width 35 height 5
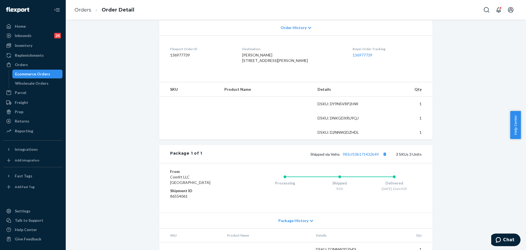
scroll to position [170, 0]
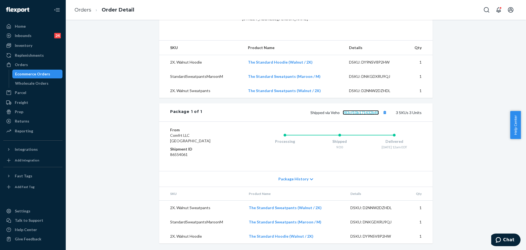
click at [373, 113] on link "983cf10b171432b49" at bounding box center [361, 112] width 36 height 5
